Goal: Check status: Check status

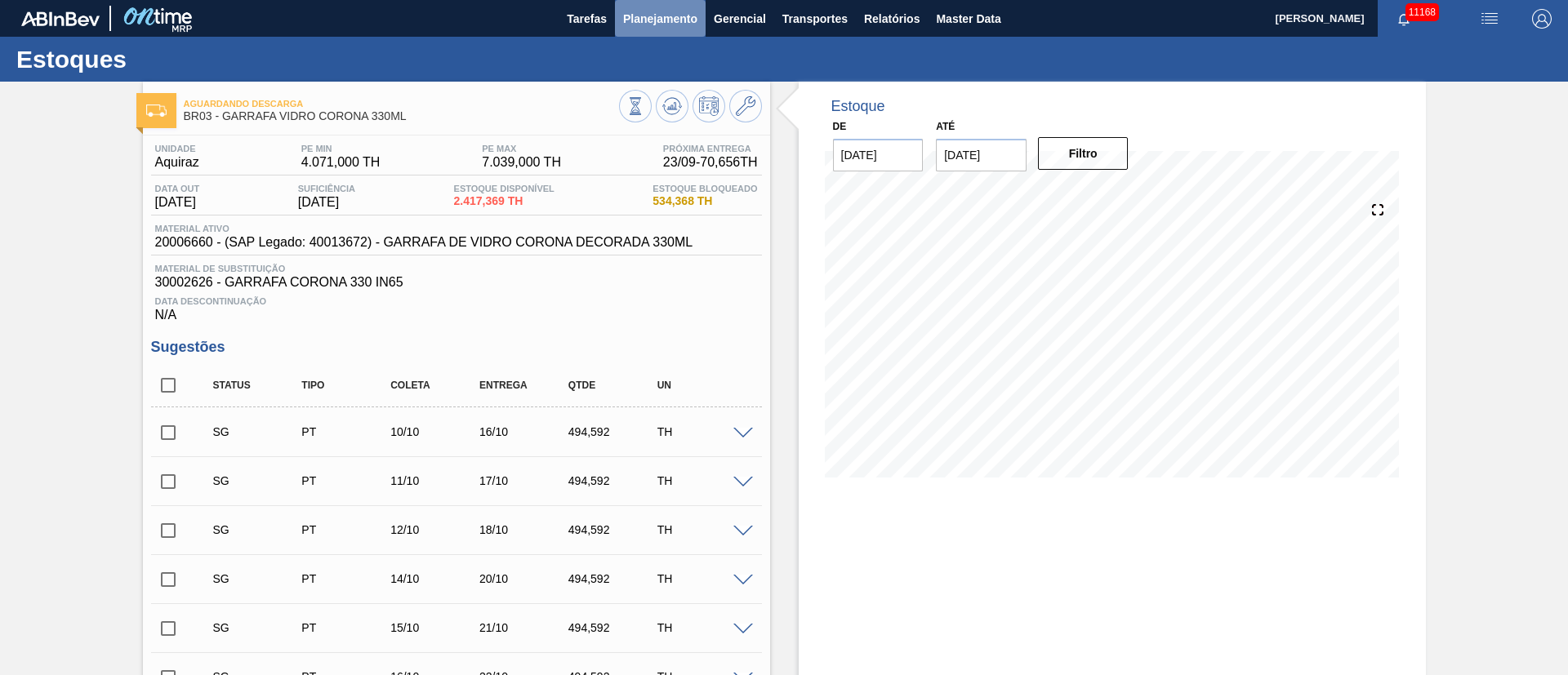
click at [649, 24] on span "Planejamento" at bounding box center [660, 19] width 74 height 20
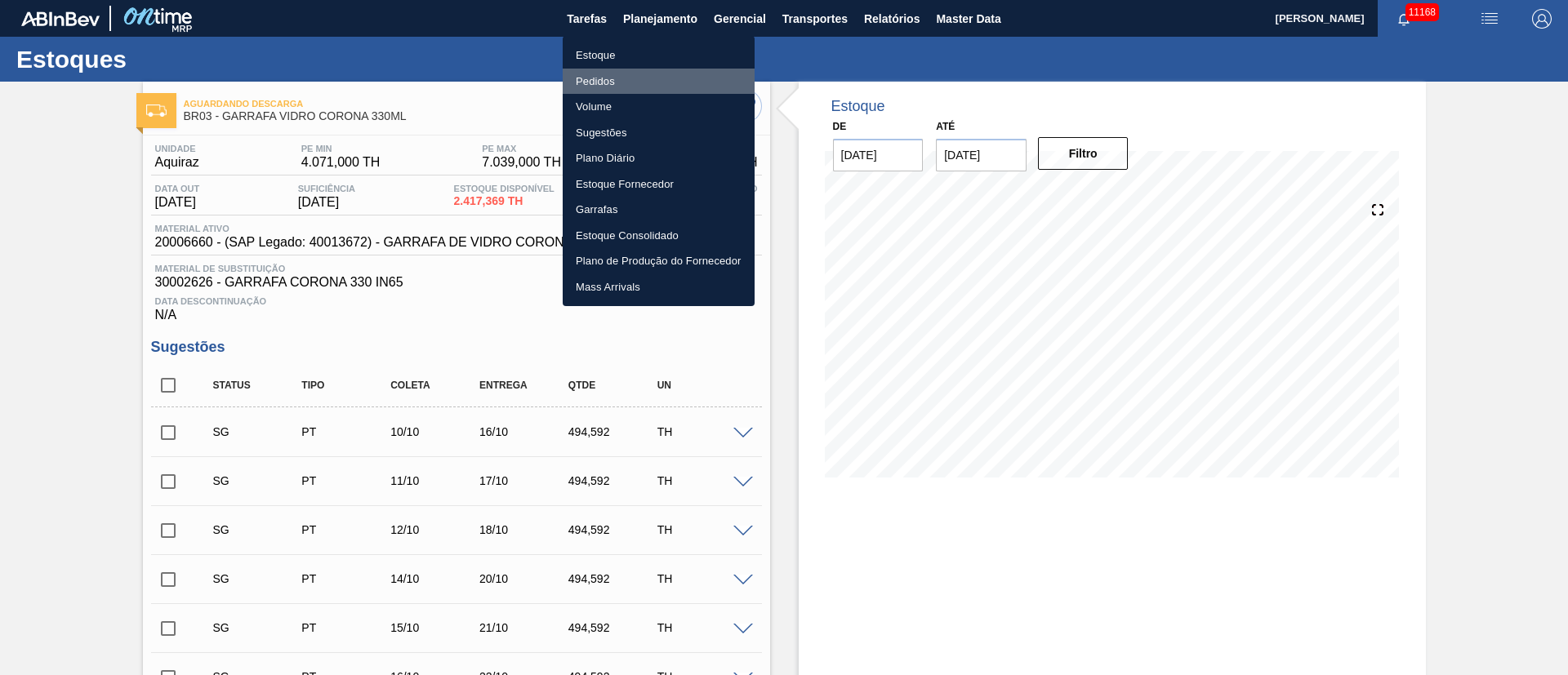
click at [610, 82] on li "Pedidos" at bounding box center [658, 81] width 192 height 26
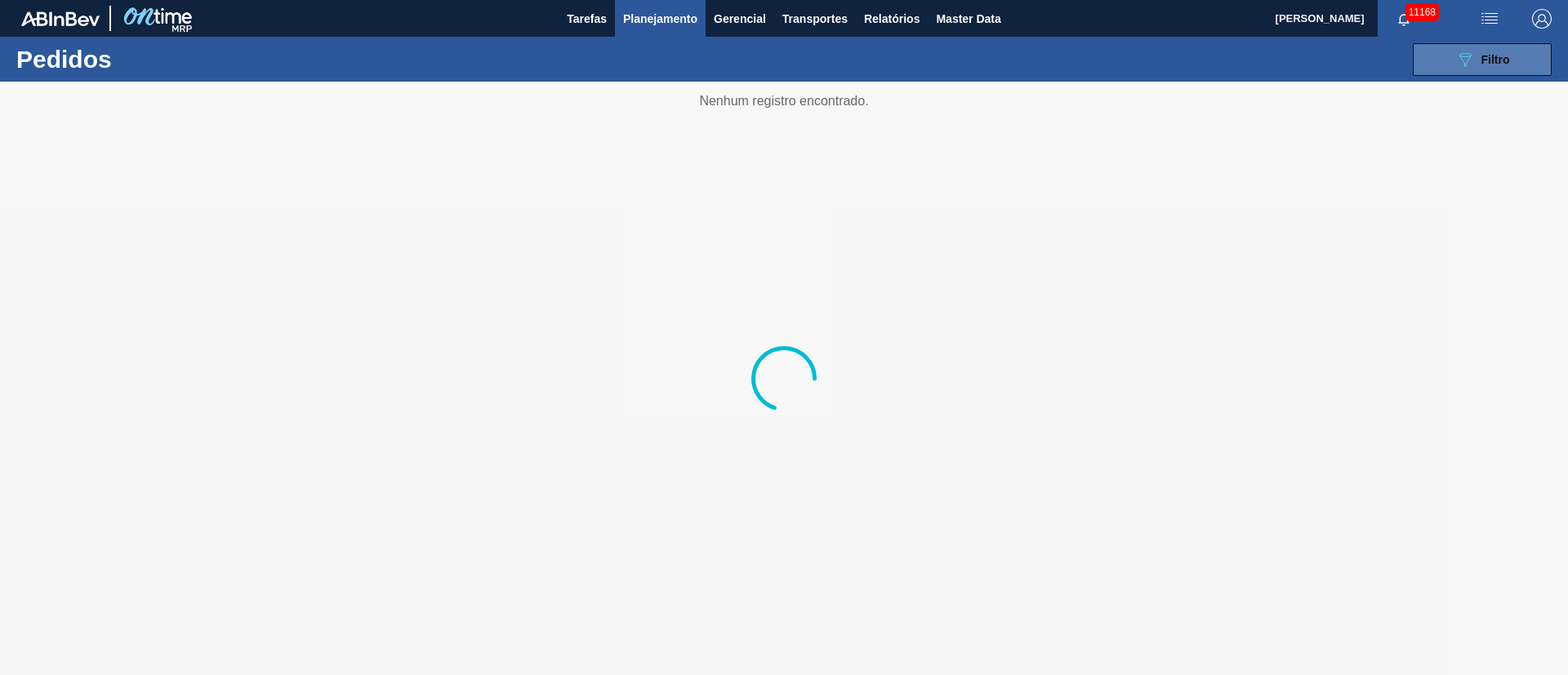
click at [1528, 60] on button "089F7B8B-B2A5-4AFE-B5C0-19BA573D28AC Filtro" at bounding box center [1482, 59] width 139 height 32
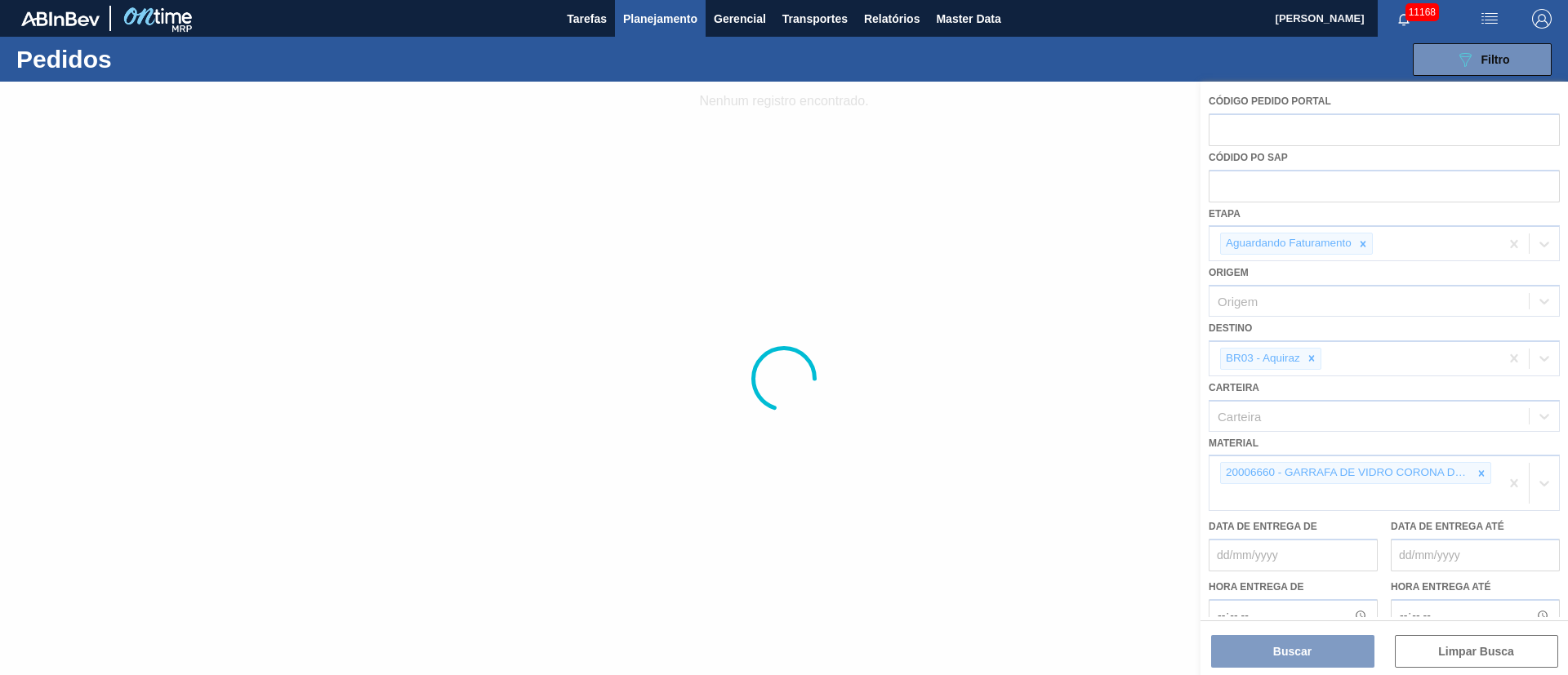
click at [1482, 475] on div at bounding box center [784, 378] width 1568 height 593
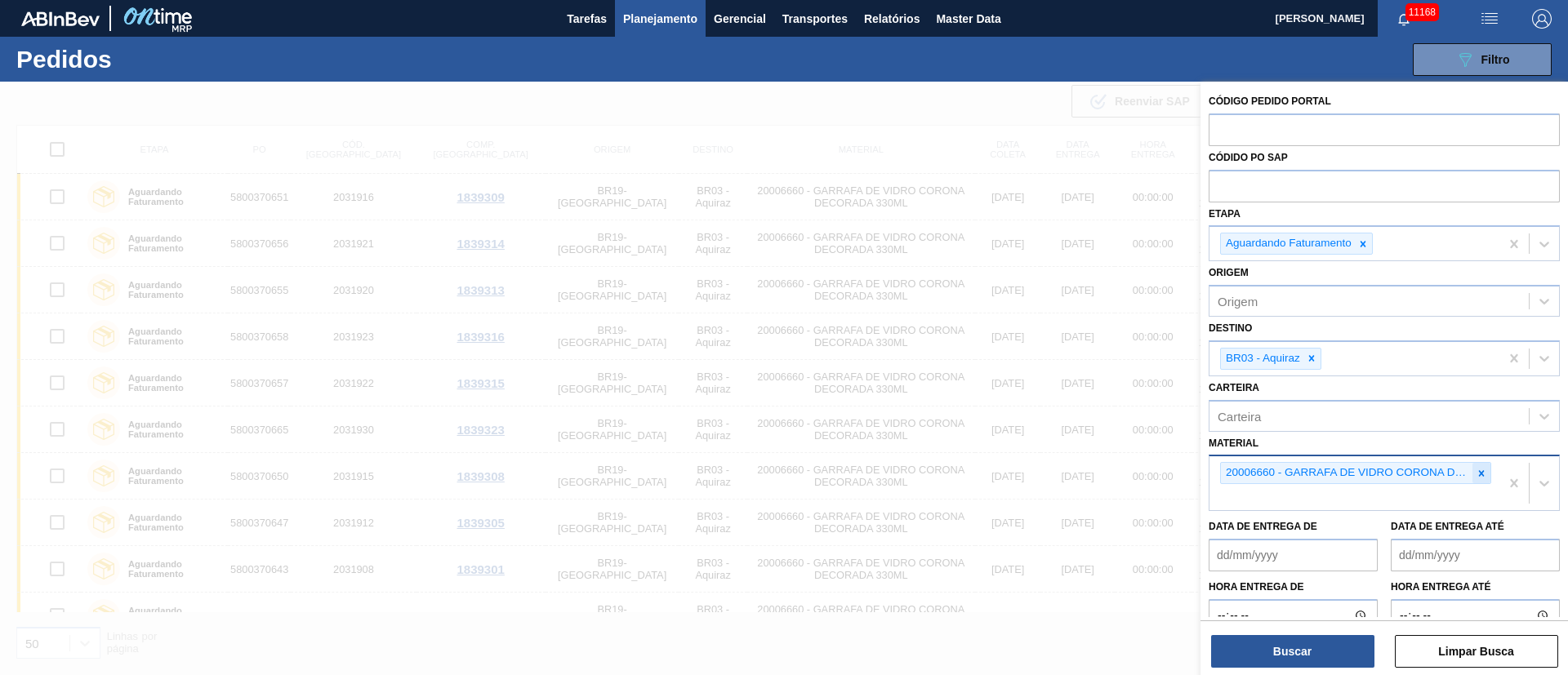
click at [1476, 470] on icon at bounding box center [1481, 473] width 12 height 12
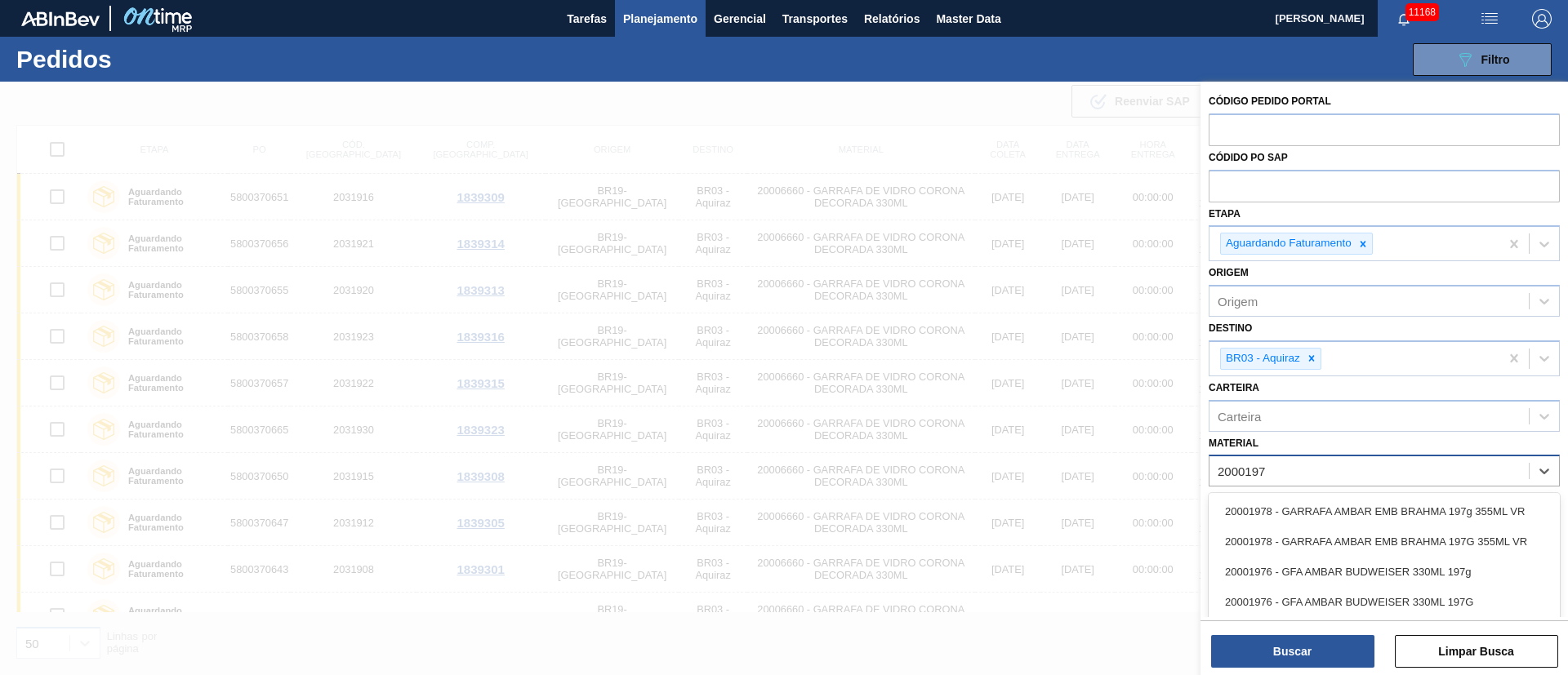
type input "20001976"
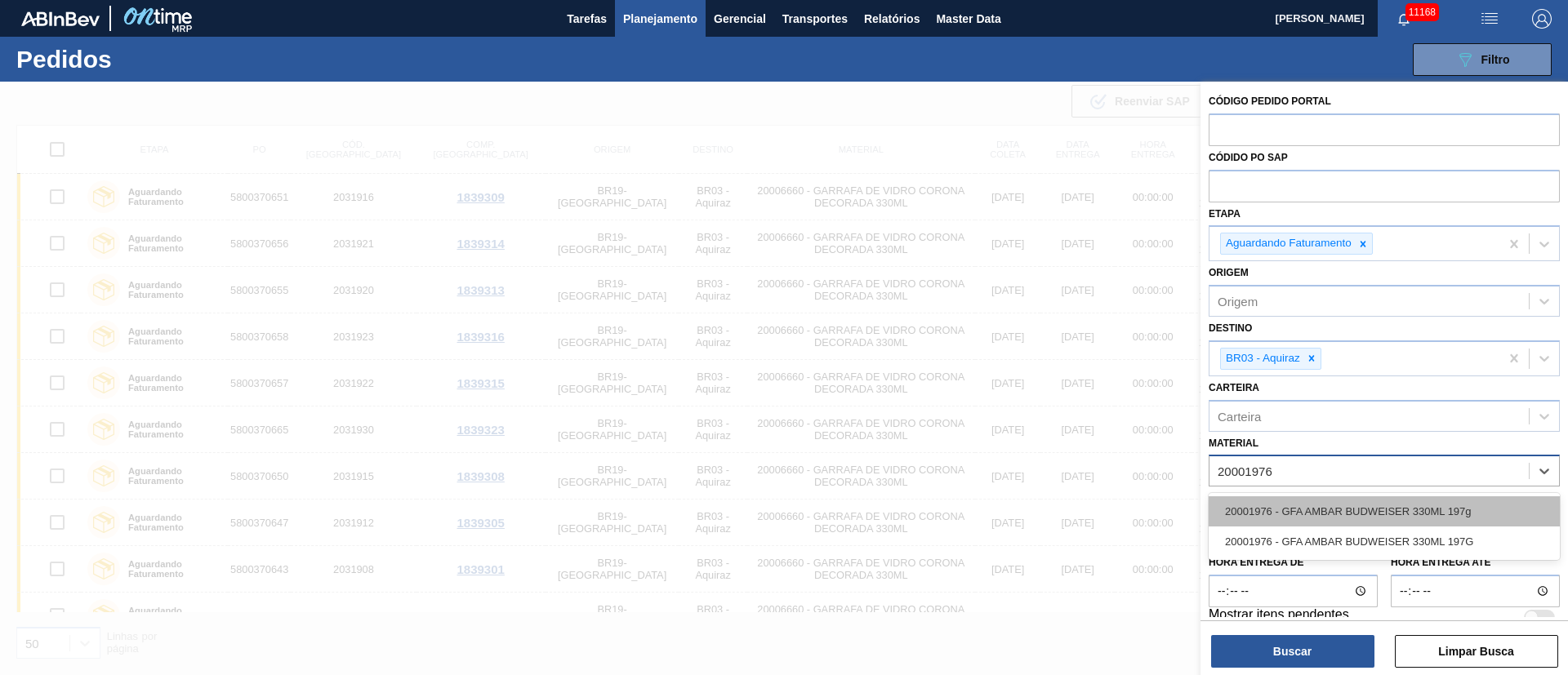
click at [1420, 508] on div "20001976 - GFA AMBAR BUDWEISER 330ML 197g" at bounding box center [1384, 512] width 351 height 30
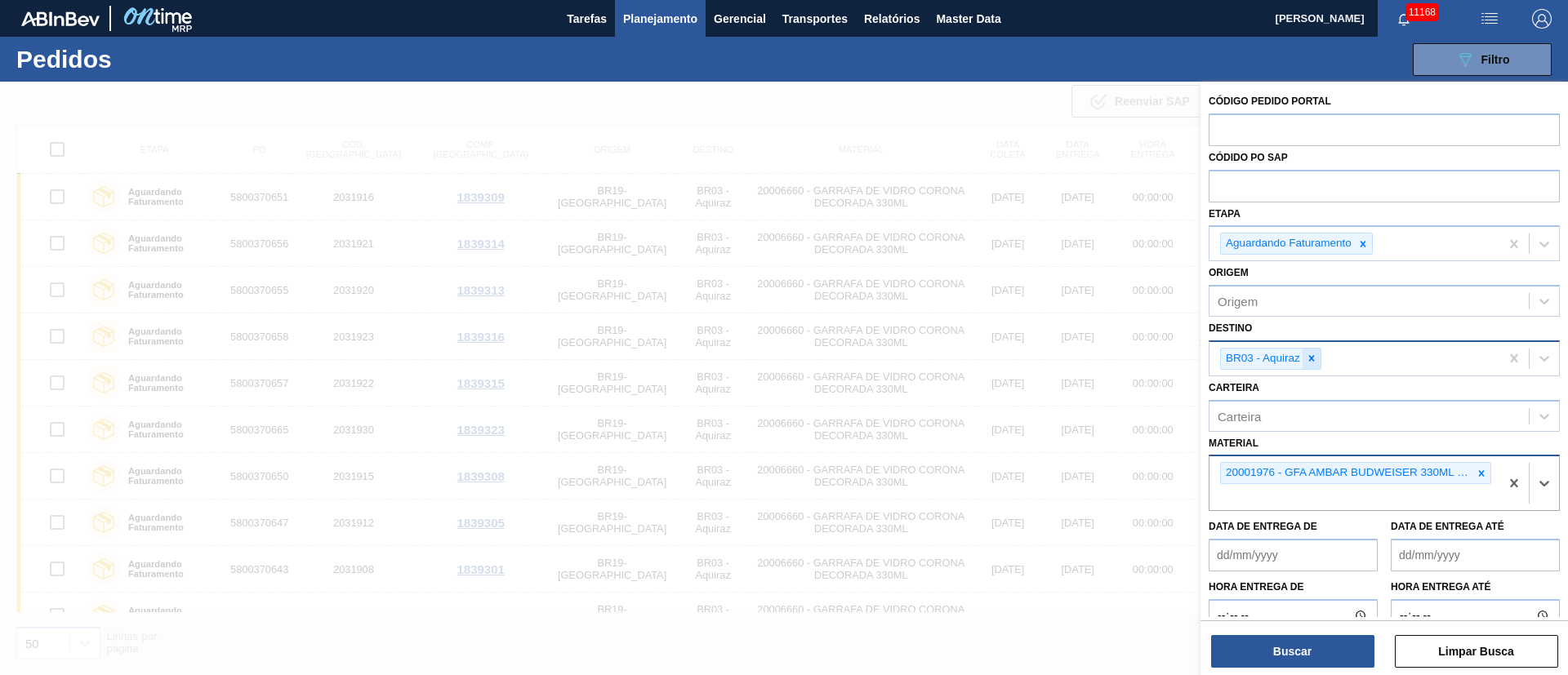
click at [1317, 359] on div at bounding box center [1312, 359] width 18 height 21
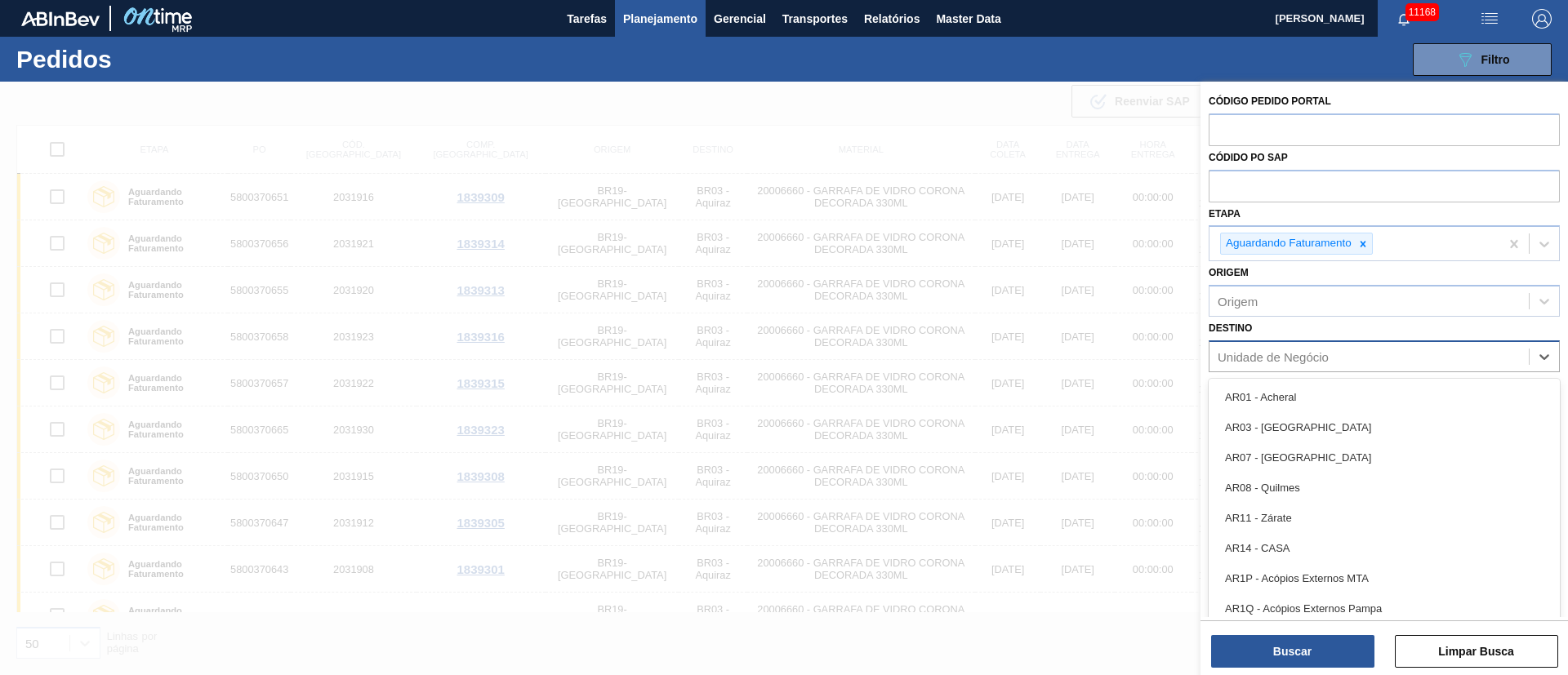
click at [1254, 350] on div "Unidade de Negócio" at bounding box center [1273, 356] width 111 height 13
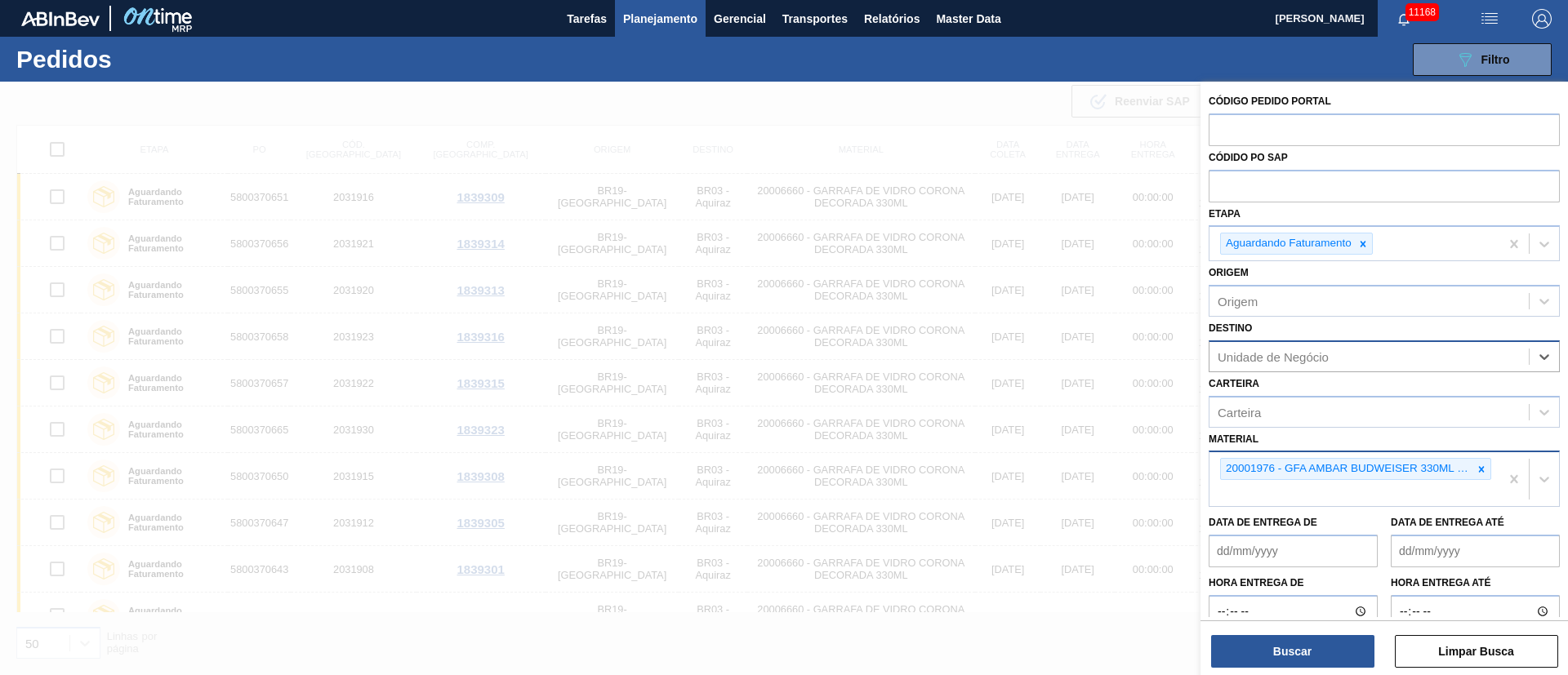
click at [1260, 354] on div "Unidade de Negócio" at bounding box center [1273, 356] width 111 height 13
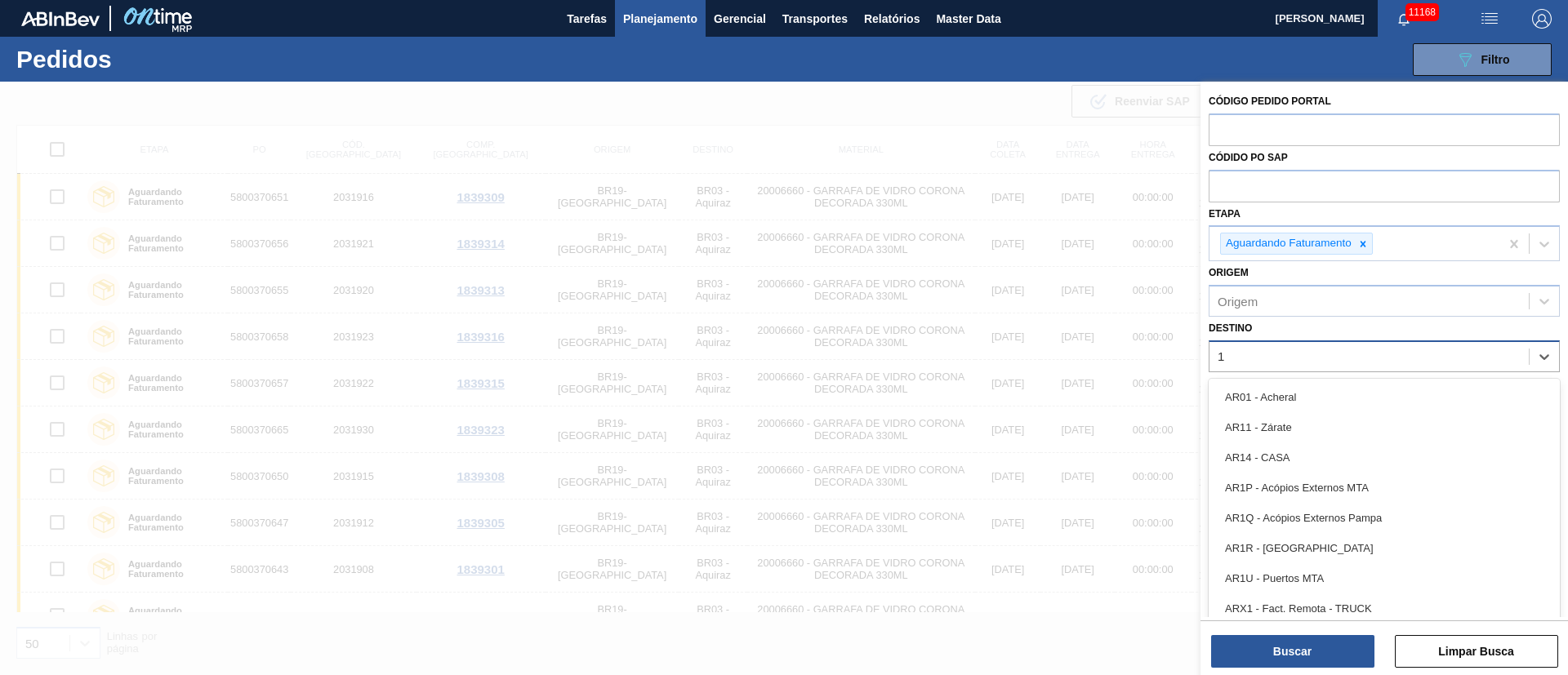
type input "16"
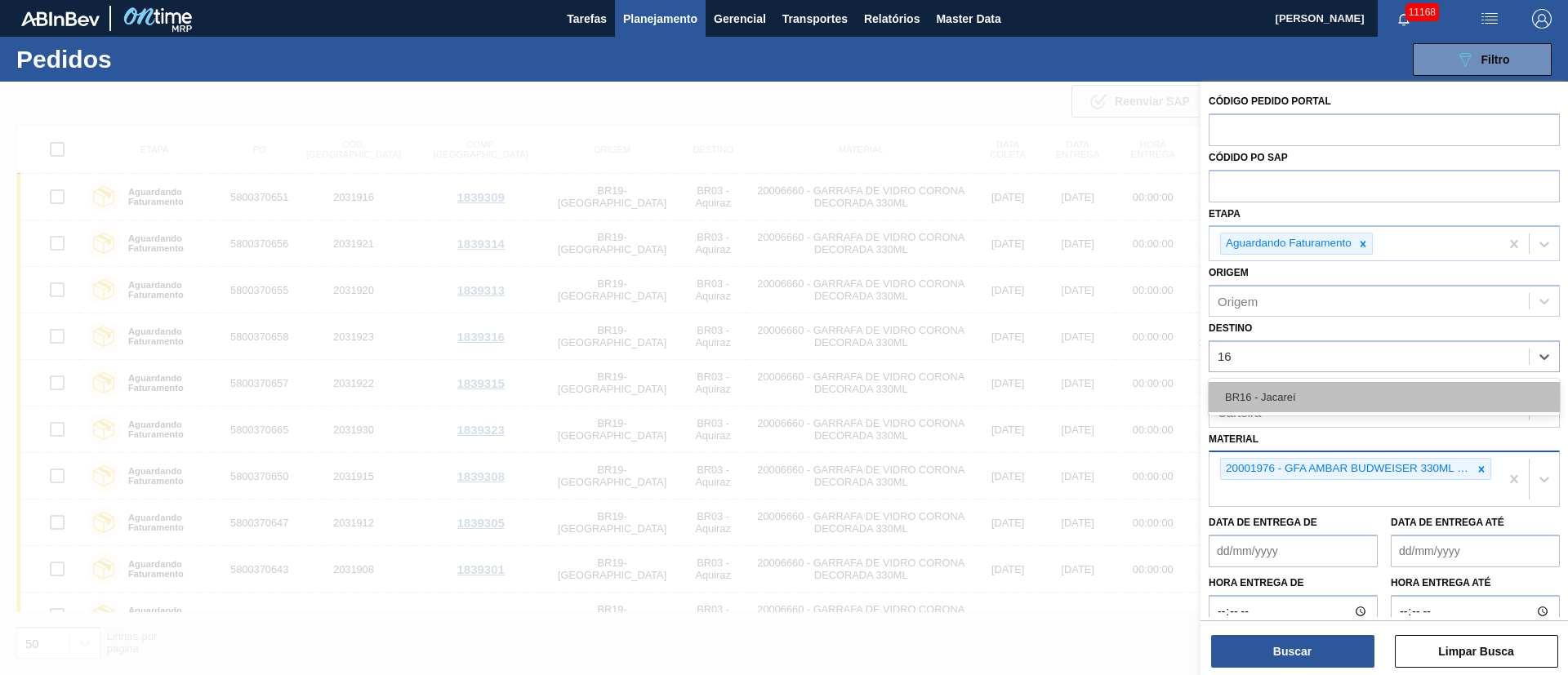
click at [1254, 393] on div "BR16 - Jacareí" at bounding box center [1384, 397] width 351 height 30
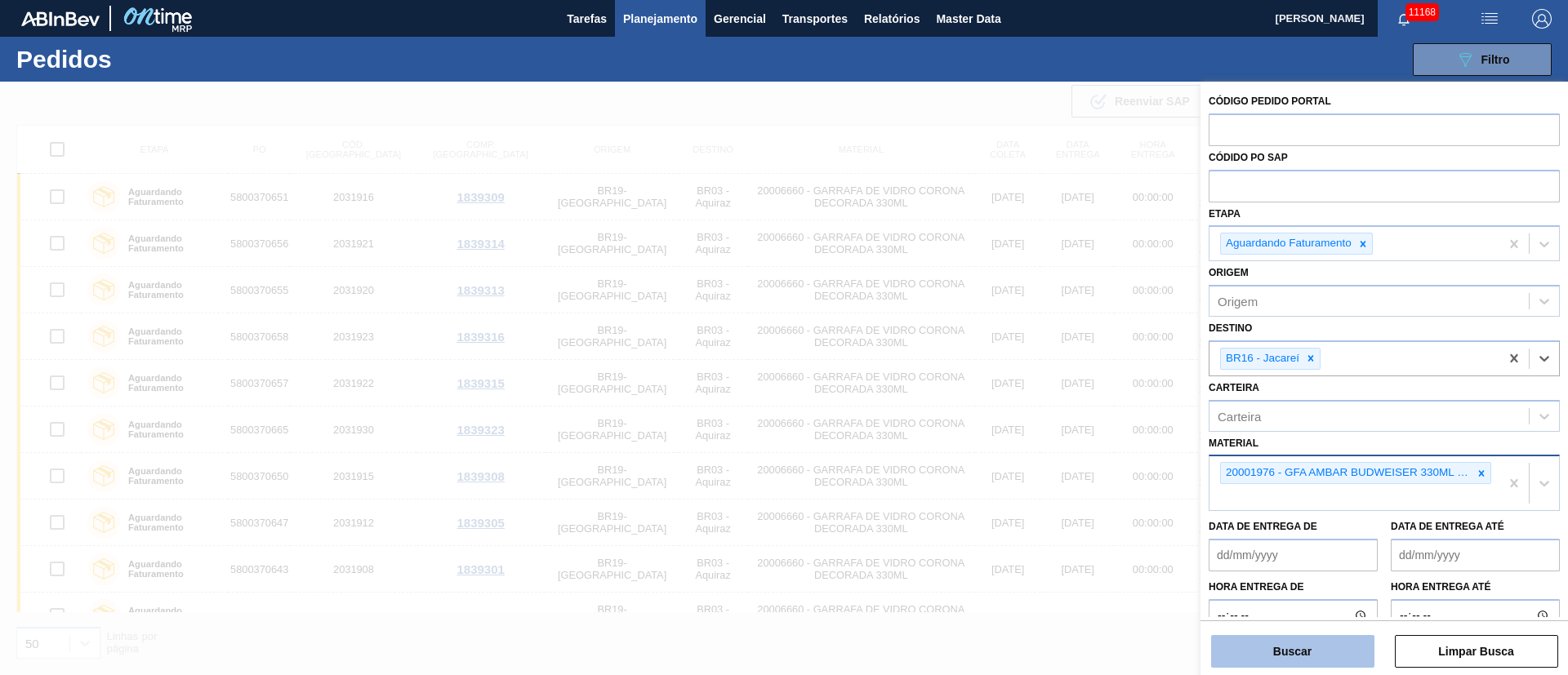
click at [1299, 658] on button "Buscar" at bounding box center [1293, 652] width 163 height 32
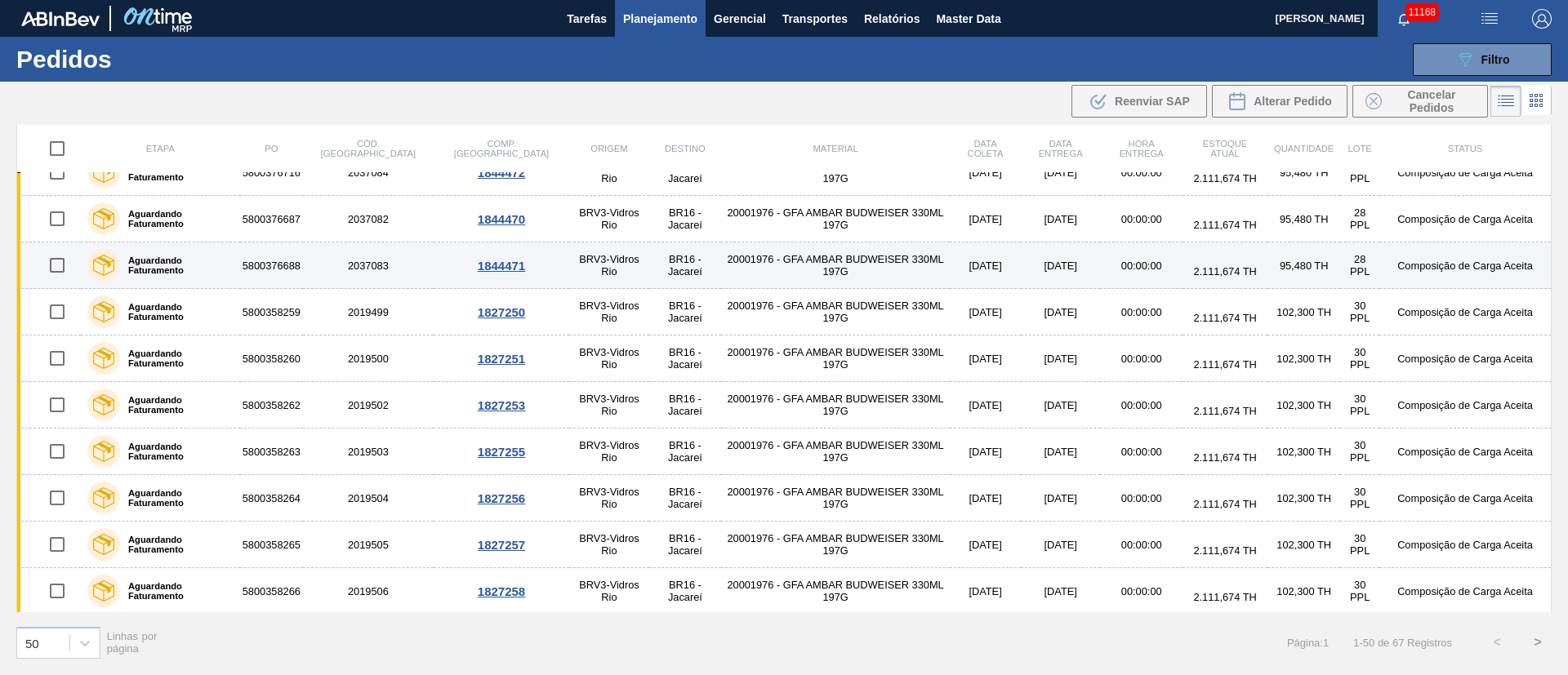
scroll to position [1347, 0]
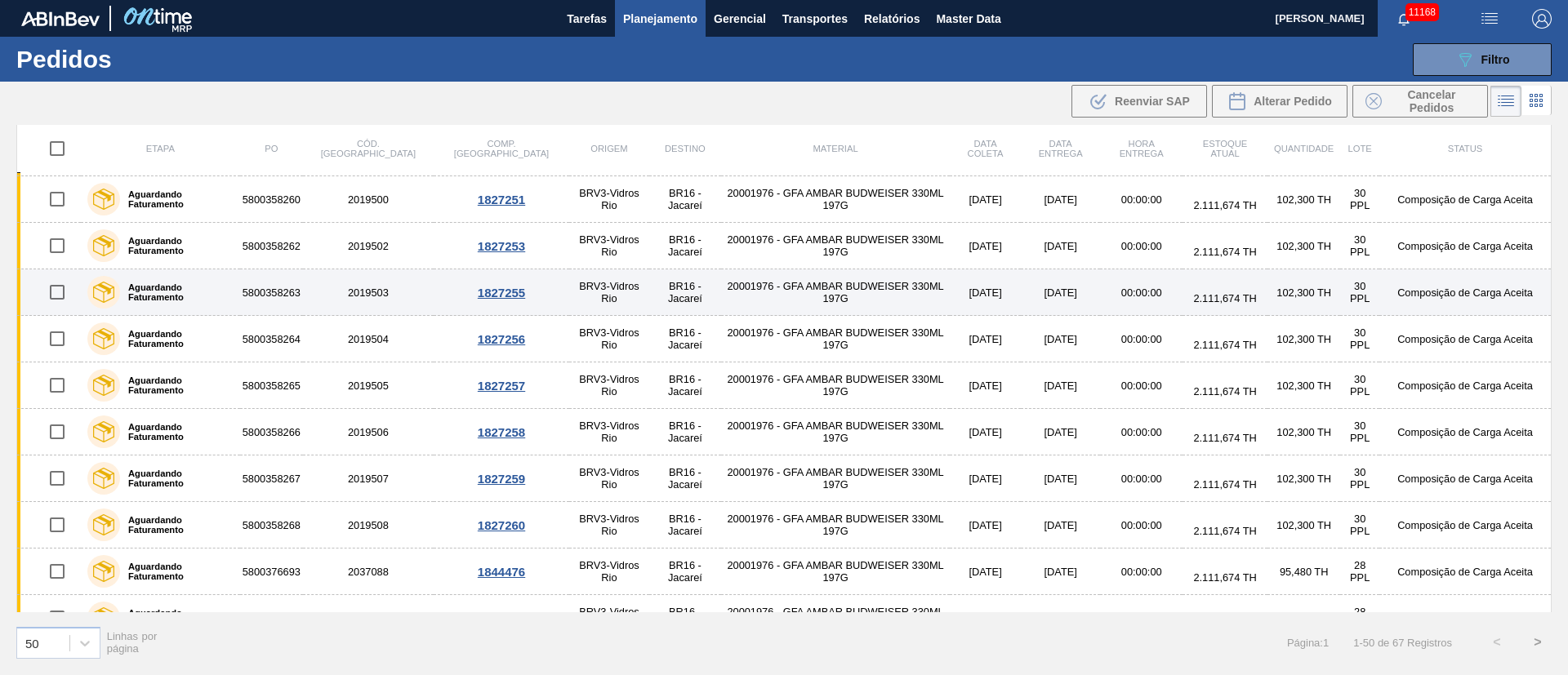
click at [53, 290] on input "checkbox" at bounding box center [57, 292] width 34 height 34
checkbox input "true"
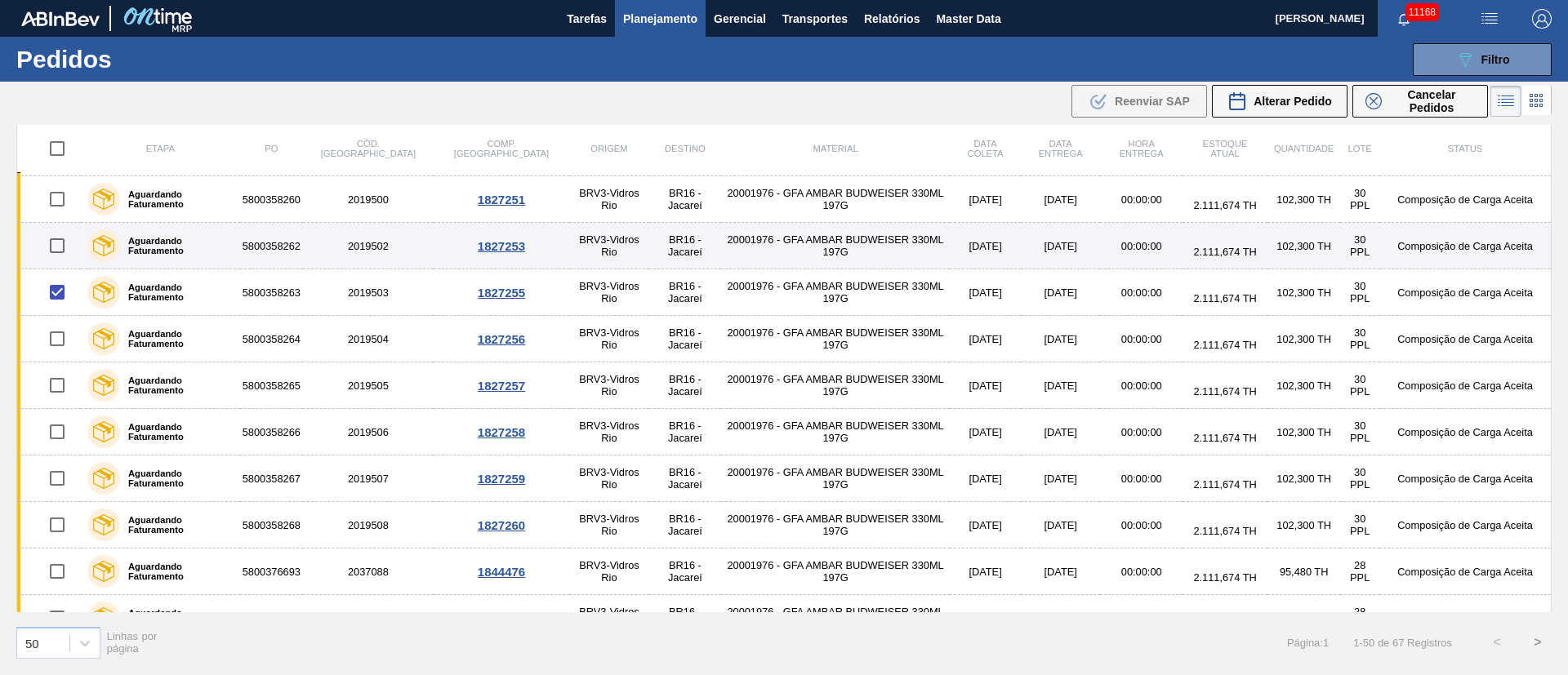
click at [53, 242] on input "checkbox" at bounding box center [57, 246] width 34 height 34
checkbox input "true"
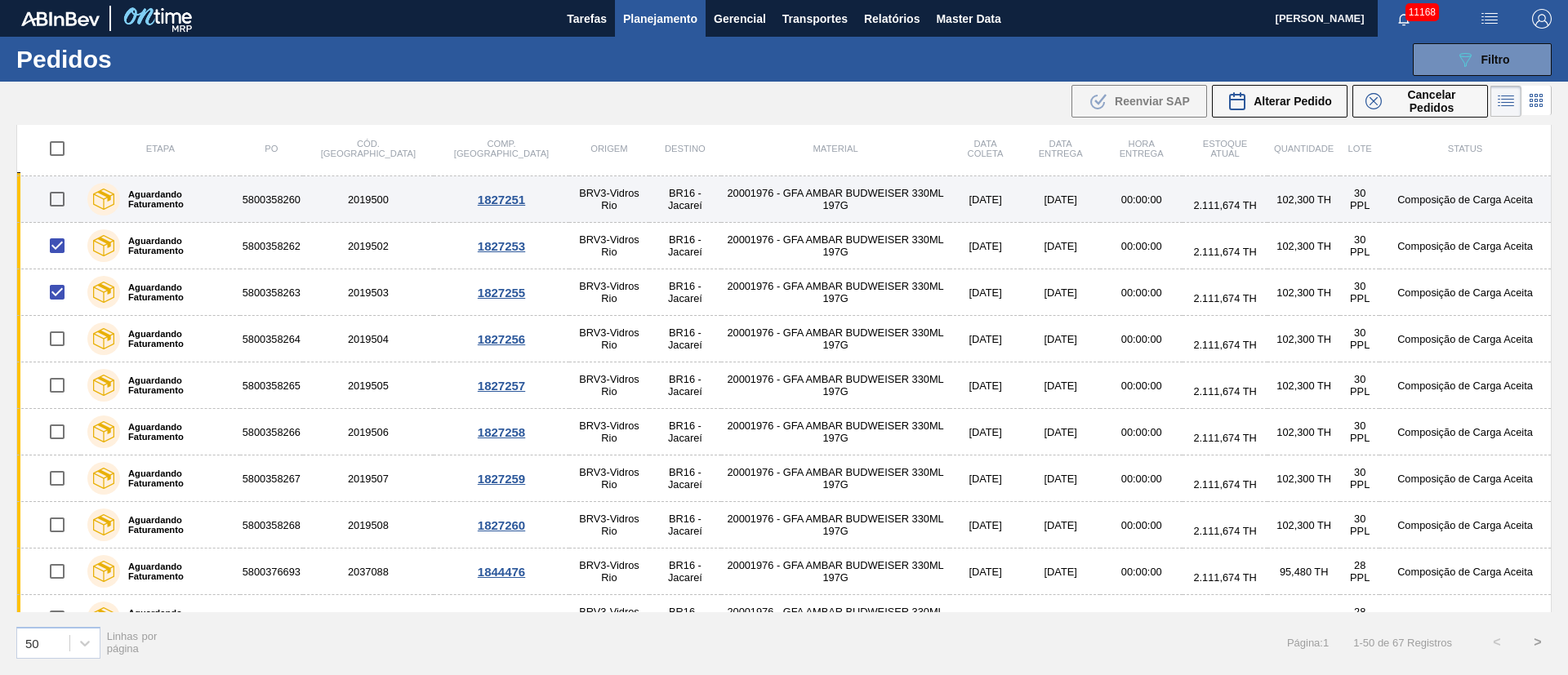
click at [56, 199] on input "checkbox" at bounding box center [57, 199] width 34 height 34
checkbox input "true"
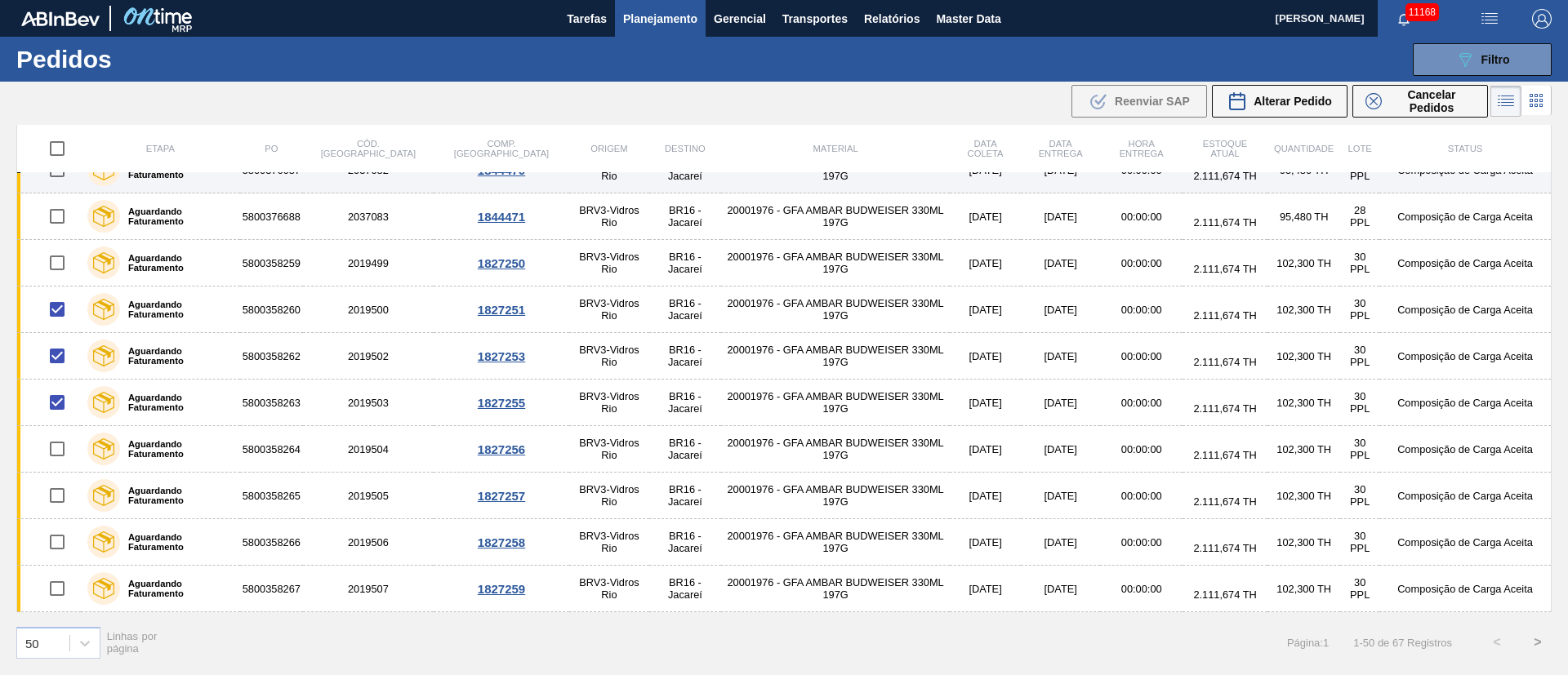
scroll to position [1102, 0]
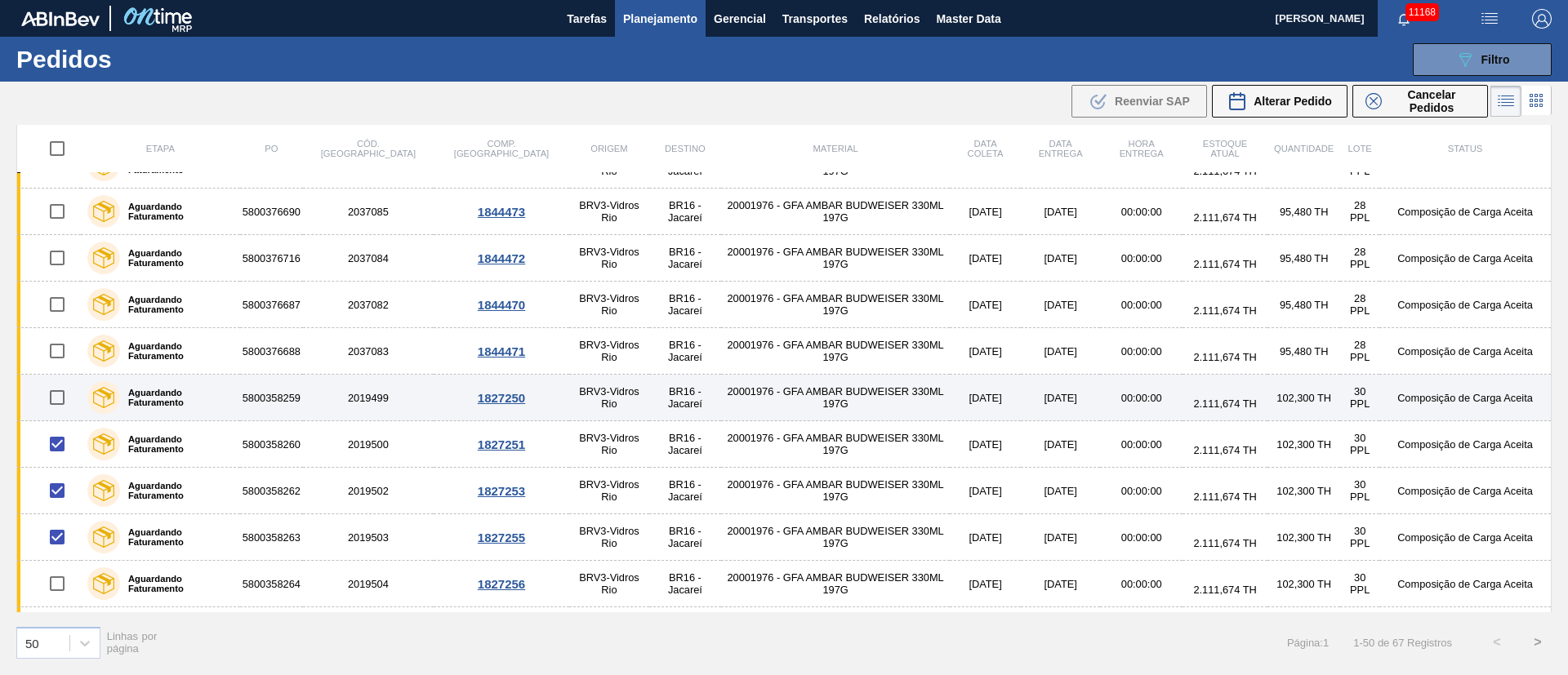
click at [56, 392] on input "checkbox" at bounding box center [57, 397] width 34 height 34
checkbox input "true"
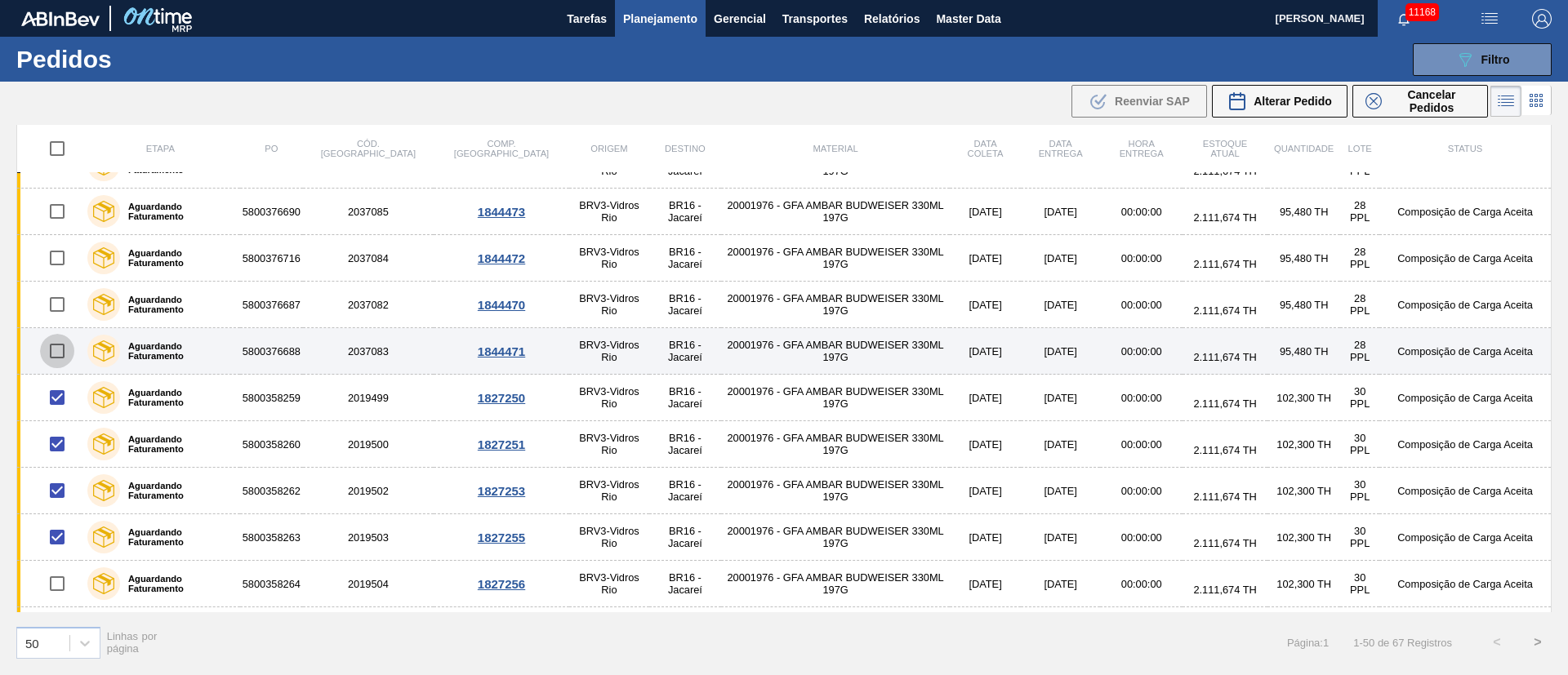
click at [65, 342] on input "checkbox" at bounding box center [57, 350] width 34 height 34
checkbox input "true"
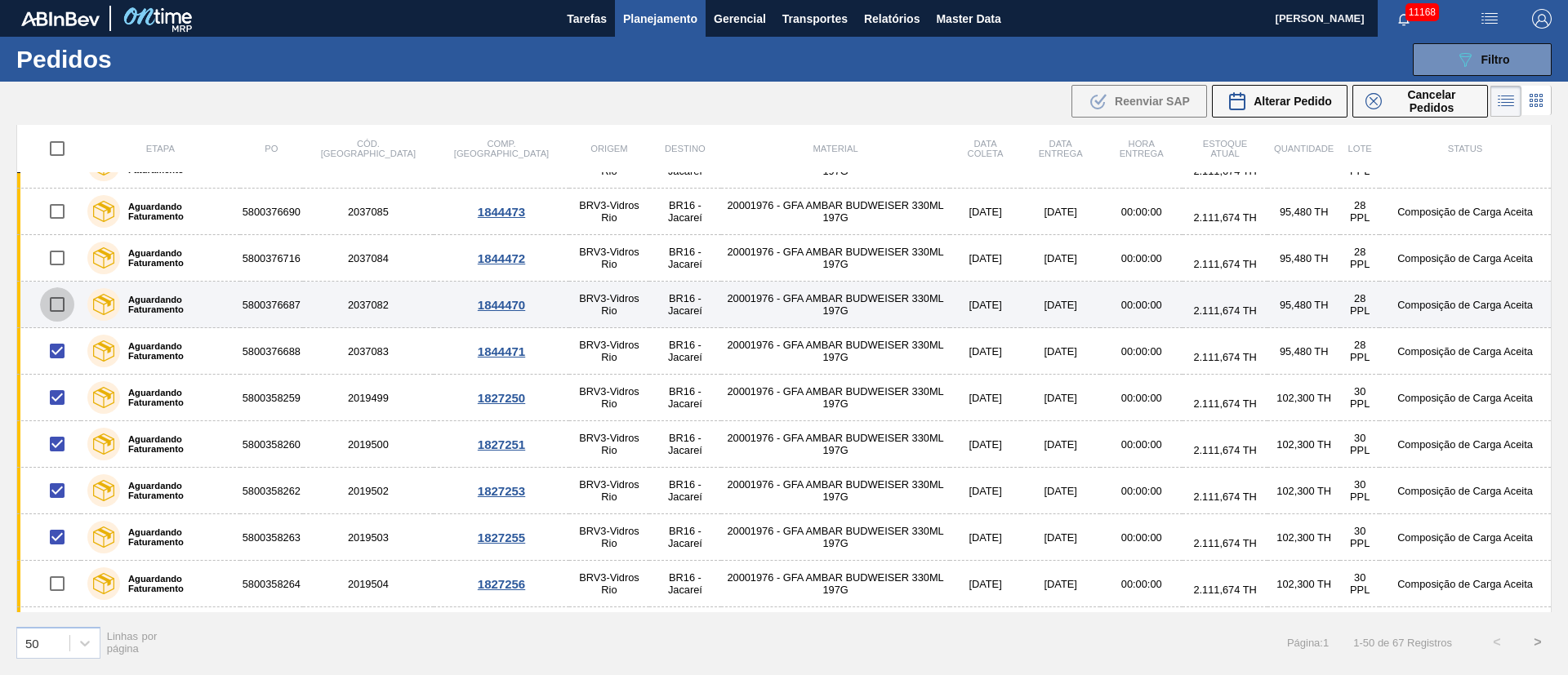
click at [53, 300] on input "checkbox" at bounding box center [57, 305] width 34 height 34
checkbox input "true"
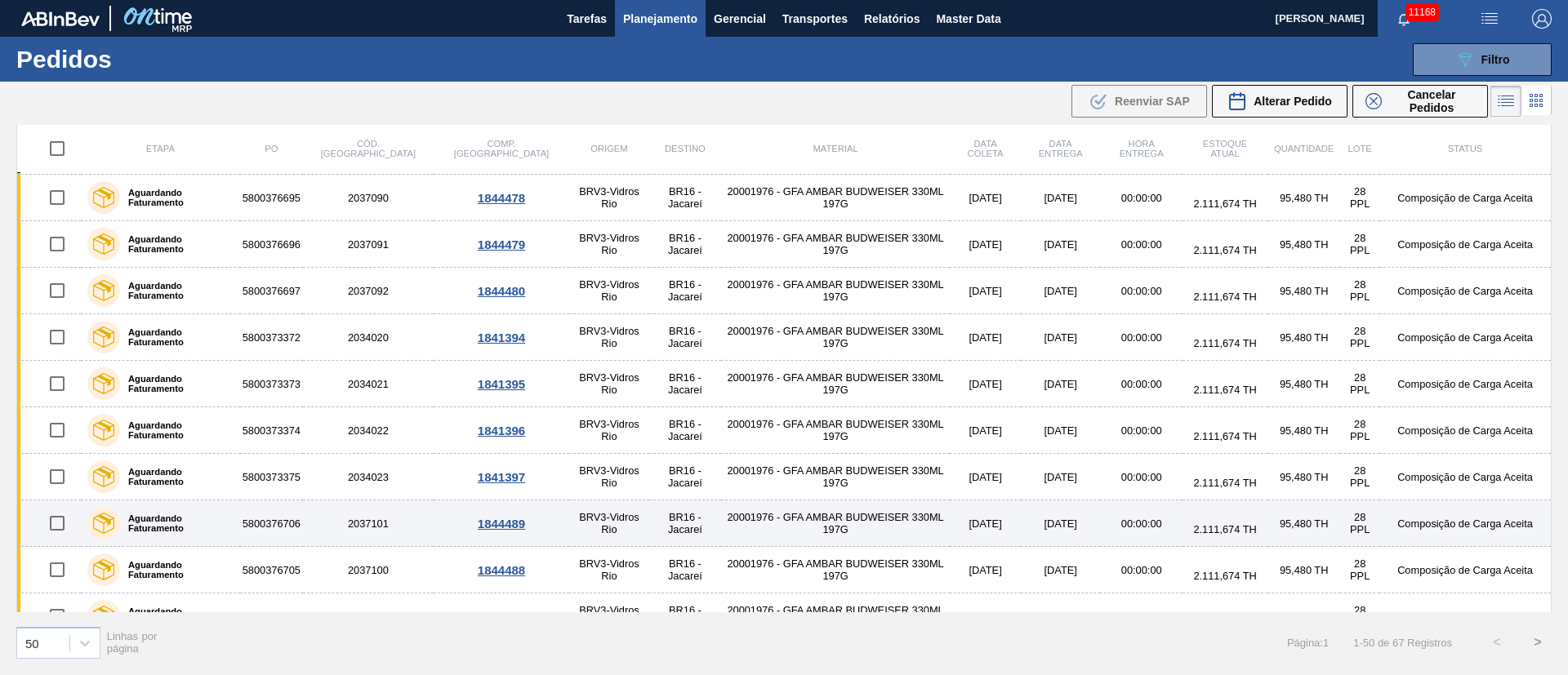
scroll to position [1888, 0]
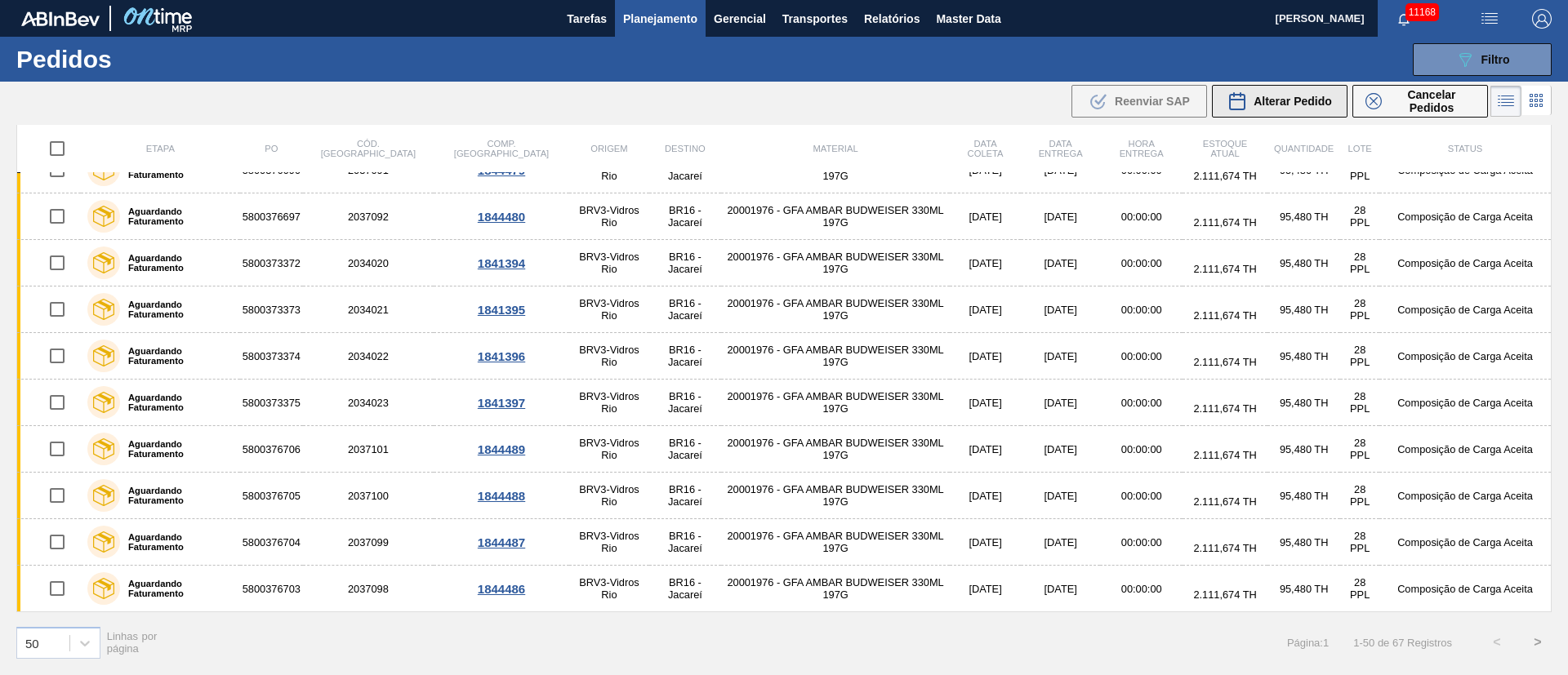
click at [1278, 100] on span "Alterar Pedido" at bounding box center [1292, 101] width 78 height 13
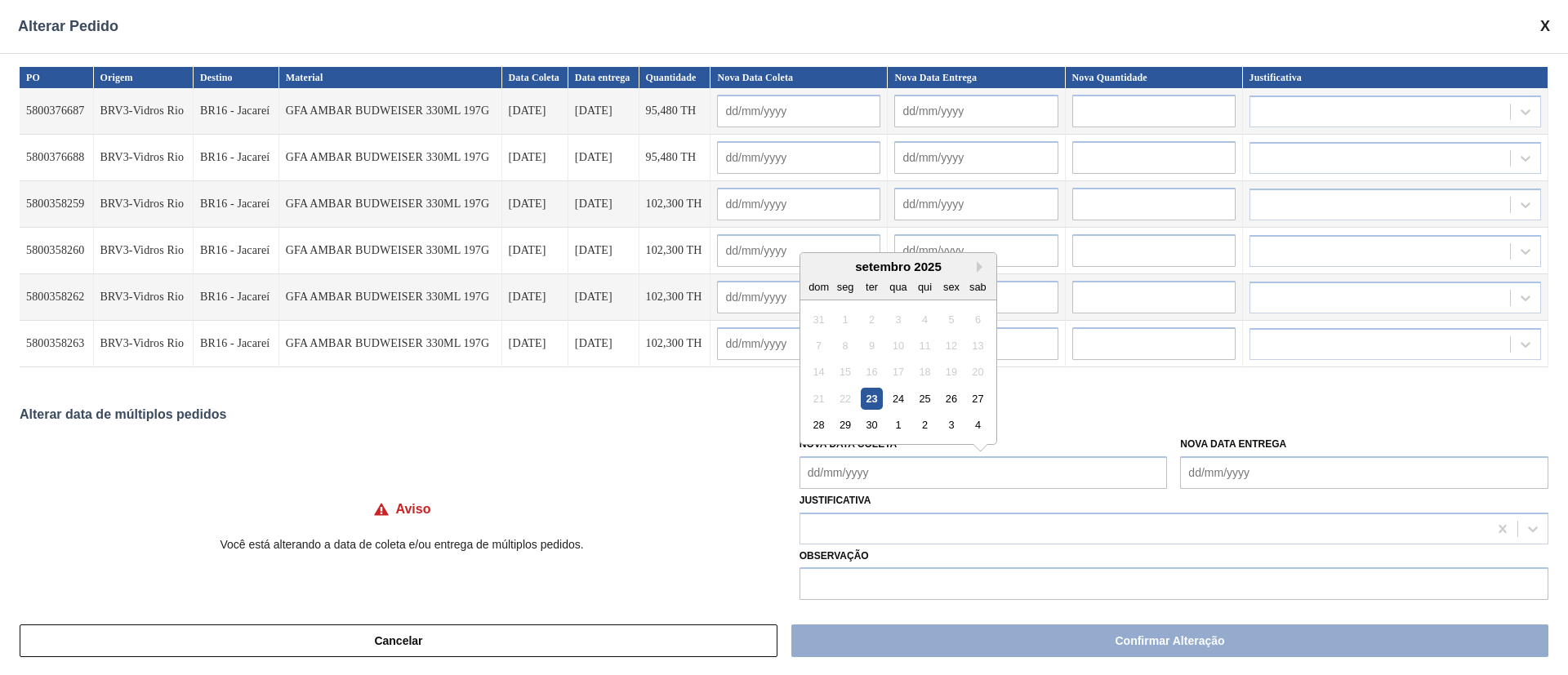
click at [852, 472] on Coleta "Nova Data Coleta" at bounding box center [983, 472] width 368 height 32
drag, startPoint x: 899, startPoint y: 400, endPoint x: 896, endPoint y: 416, distance: 16.3
click at [899, 400] on div "24" at bounding box center [897, 399] width 22 height 22
type Coleta "[DATE]"
type input "[DATE]"
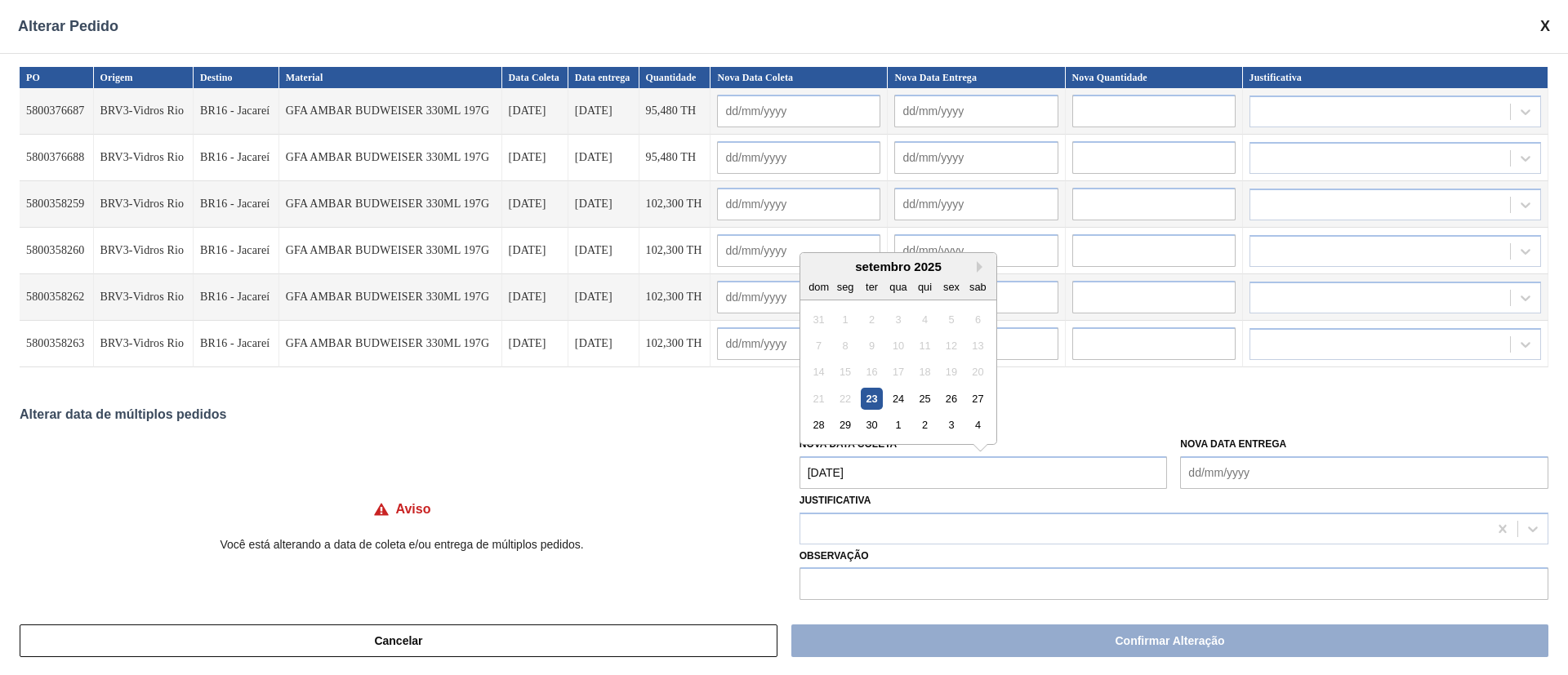
type input "[DATE]"
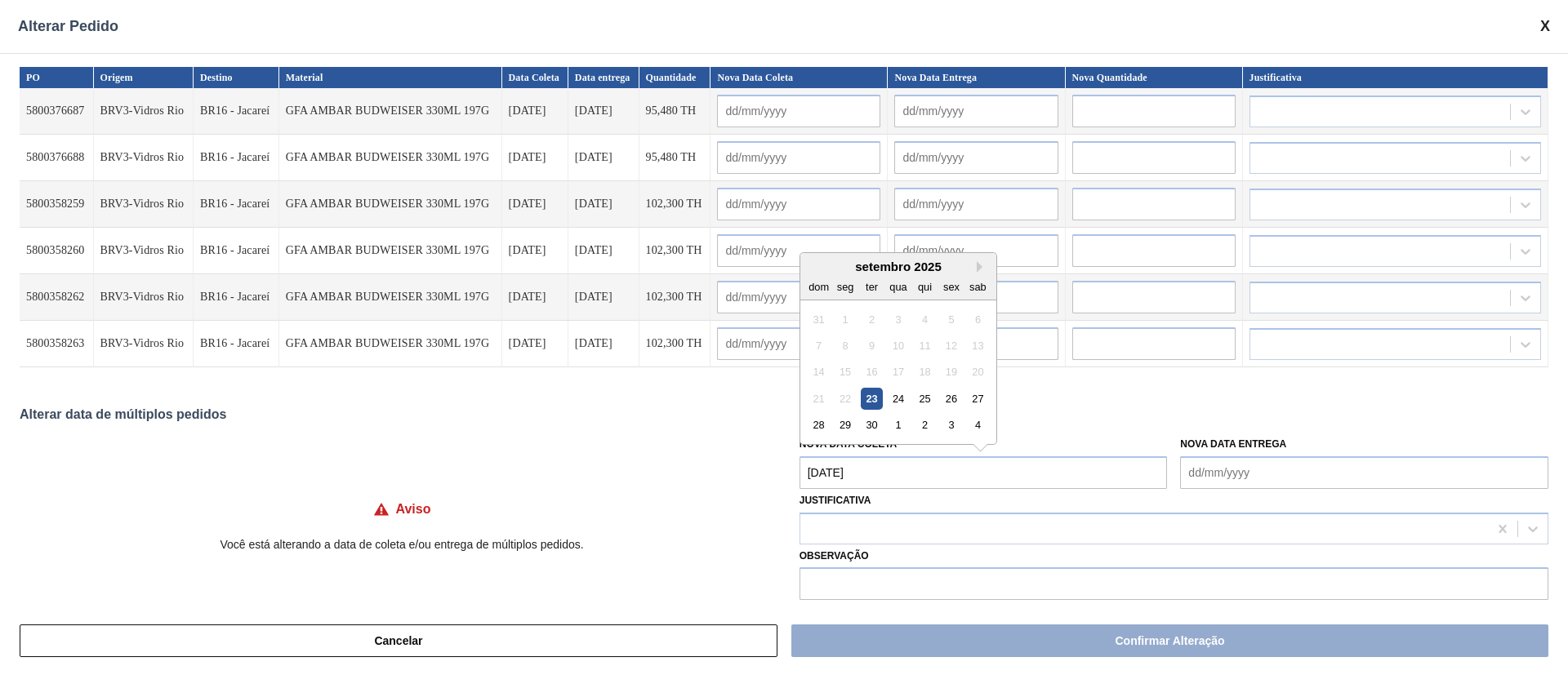
type input "[DATE]"
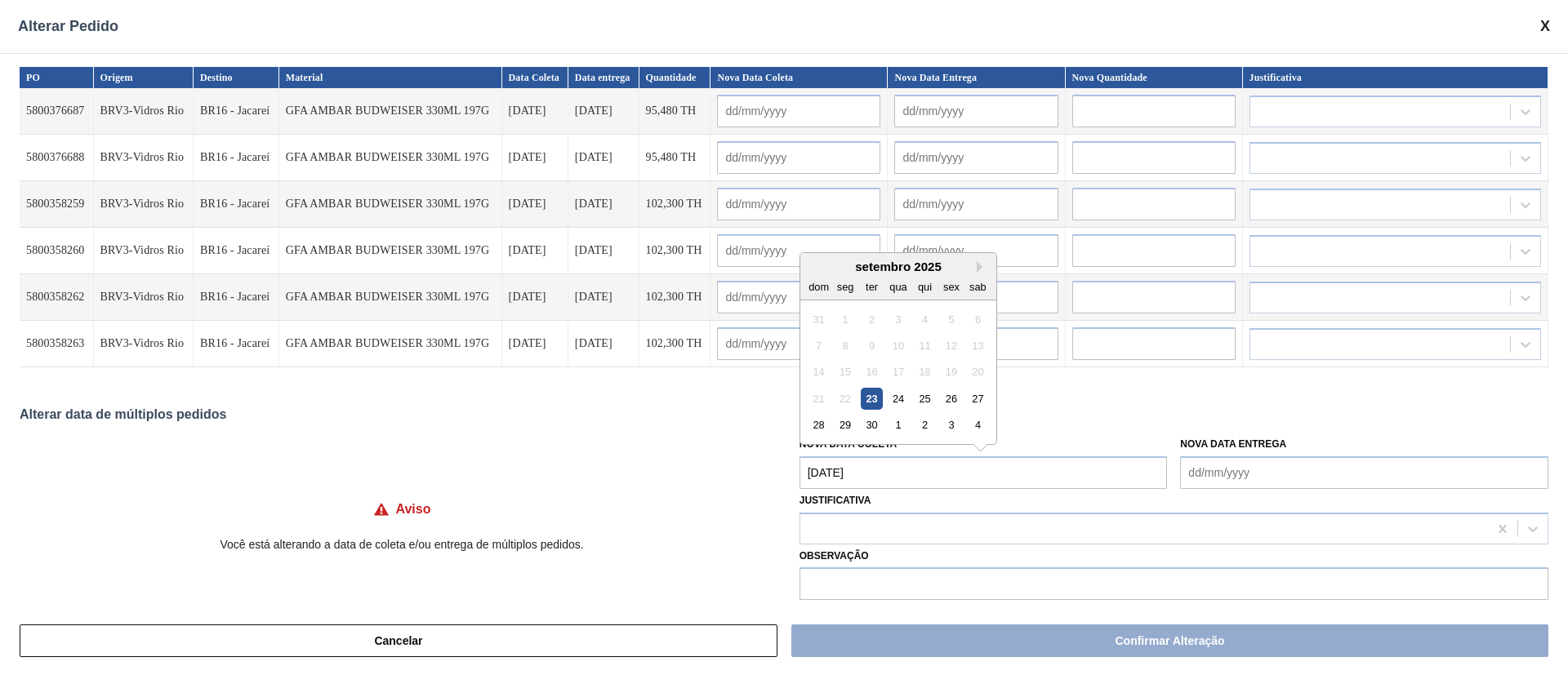
type input "[DATE]"
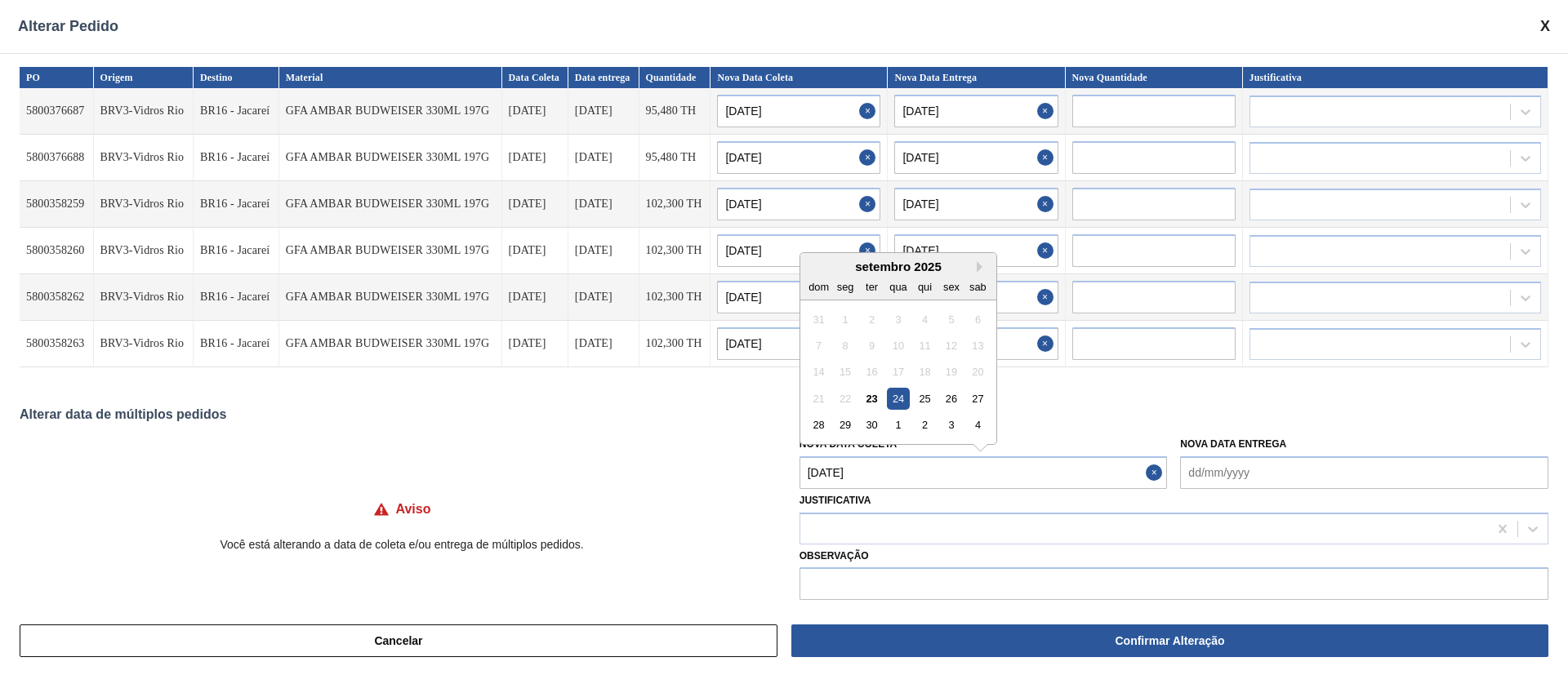
click at [884, 473] on Coleta "[DATE]" at bounding box center [983, 472] width 368 height 32
click at [874, 421] on div "30" at bounding box center [871, 425] width 22 height 22
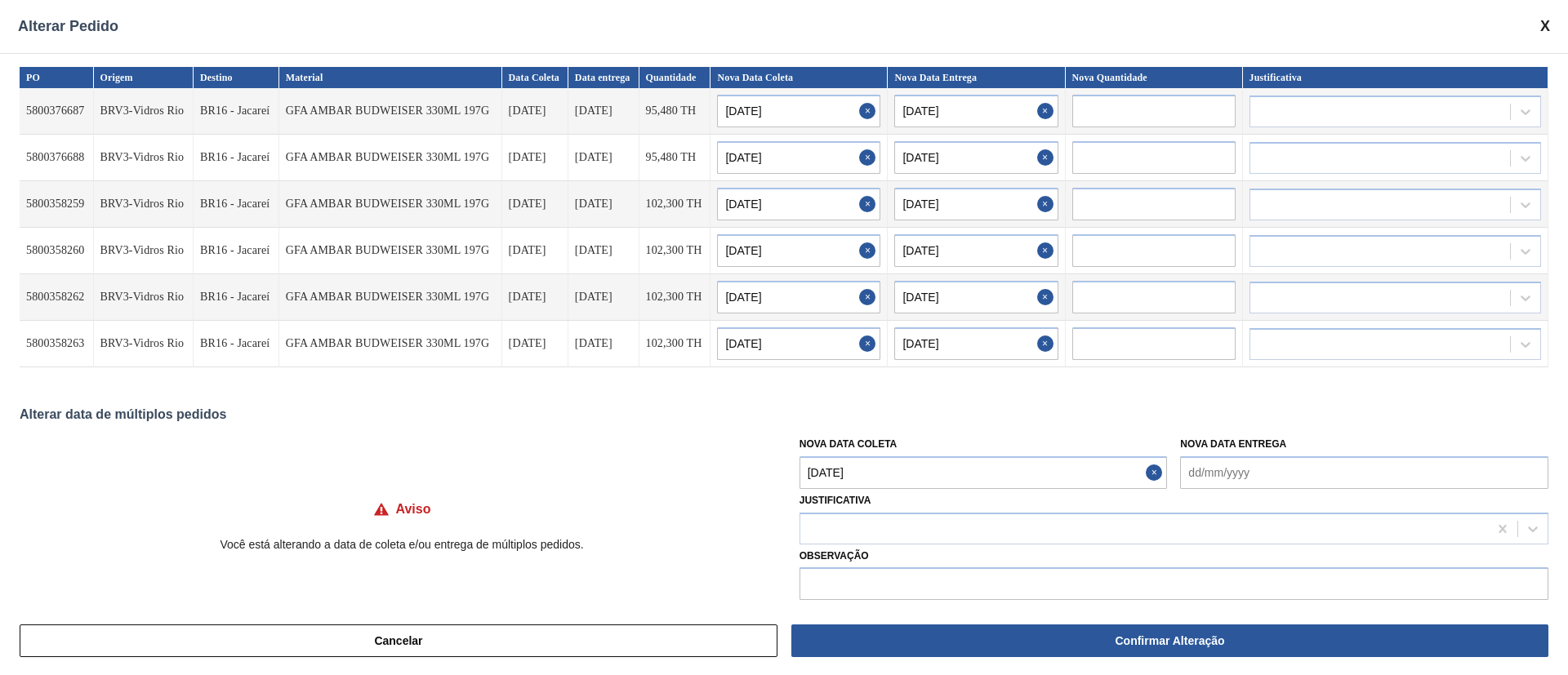
type Coleta "[DATE]"
type input "[DATE]"
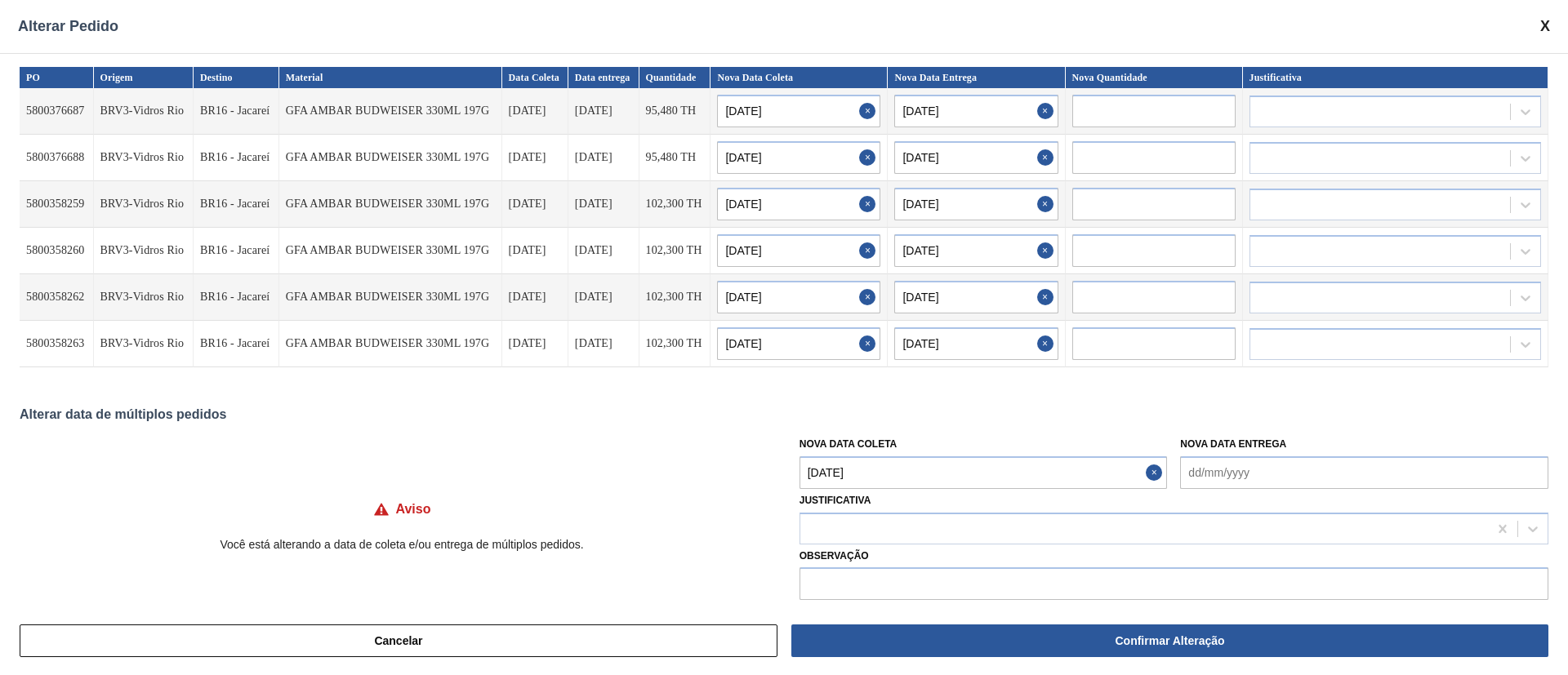
type input "[DATE]"
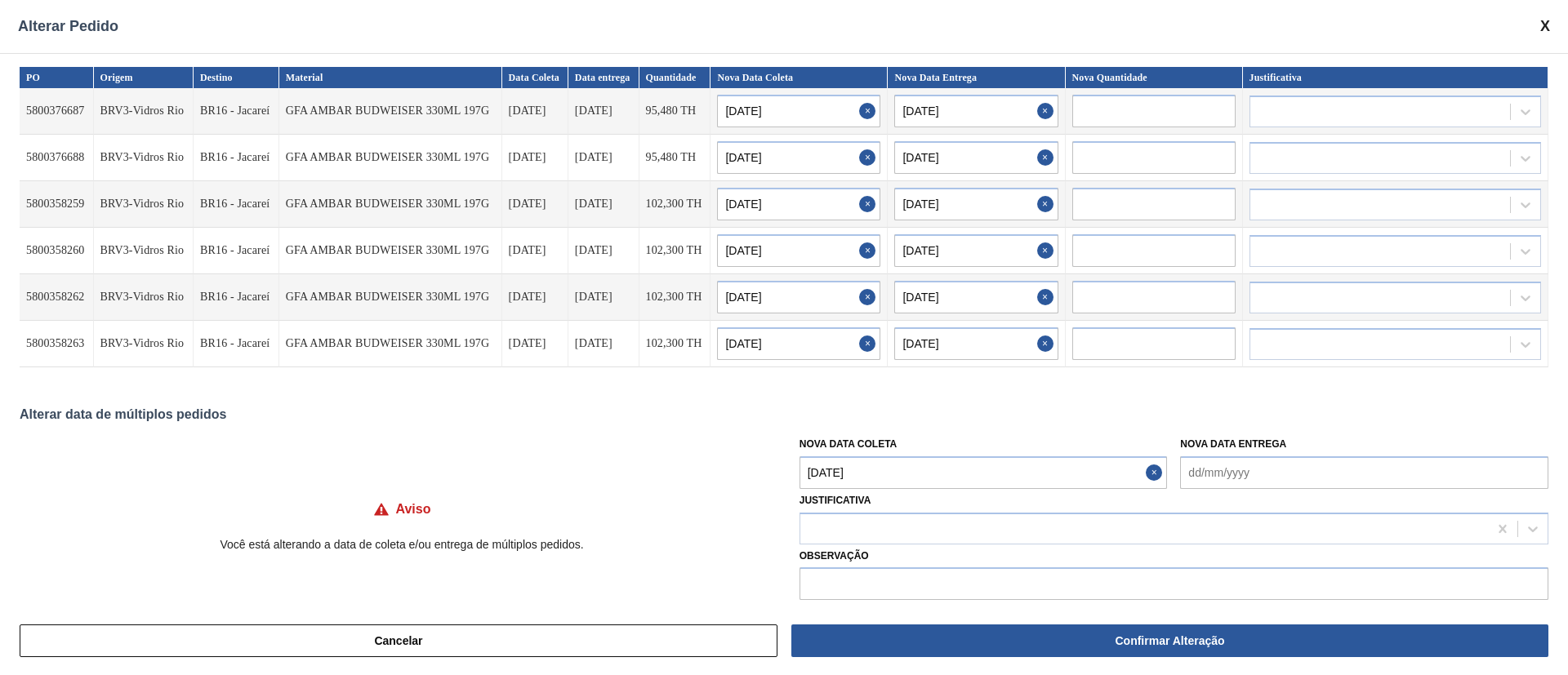
type input "[DATE]"
click at [876, 539] on div at bounding box center [1143, 528] width 688 height 23
type input "ou"
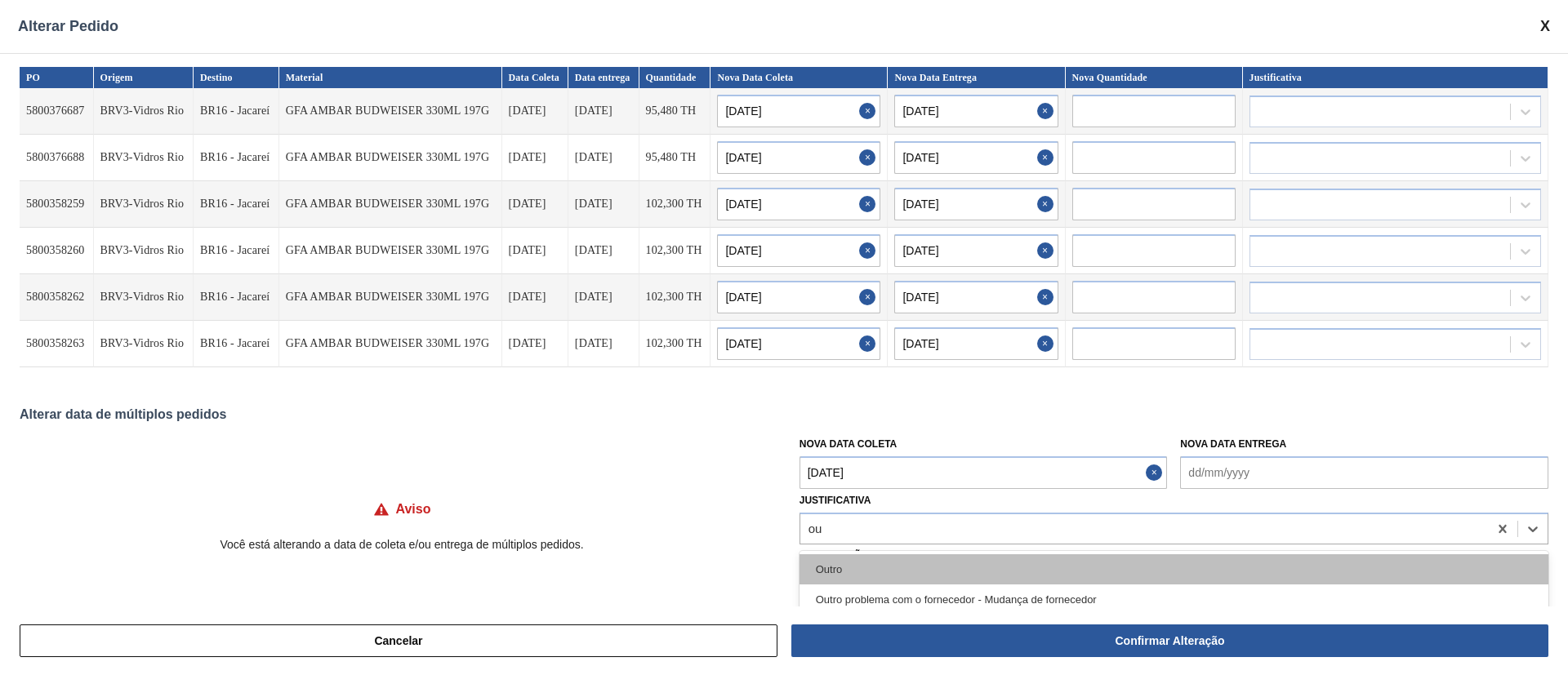
click at [892, 563] on div "Outro" at bounding box center [1174, 569] width 749 height 30
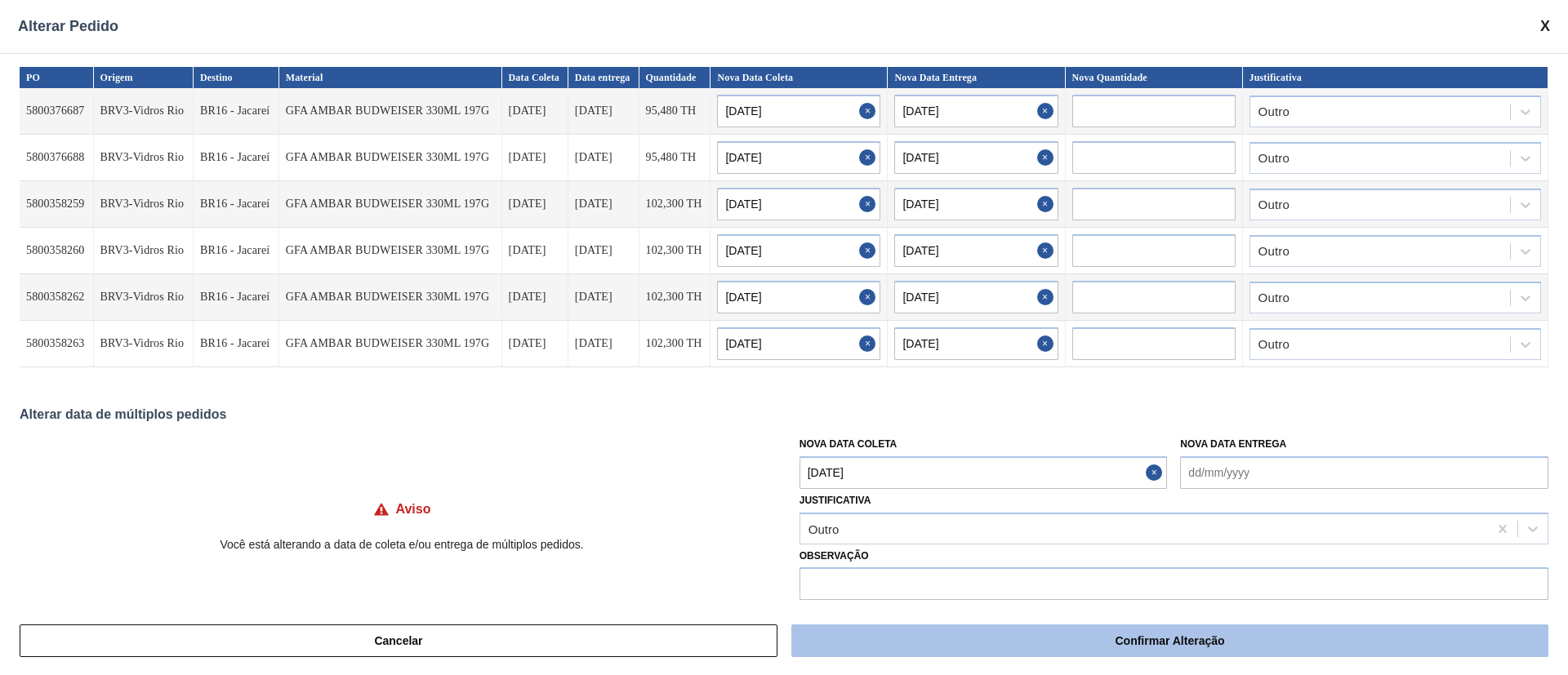
click at [940, 645] on button "Confirmar Alteração" at bounding box center [1169, 641] width 757 height 32
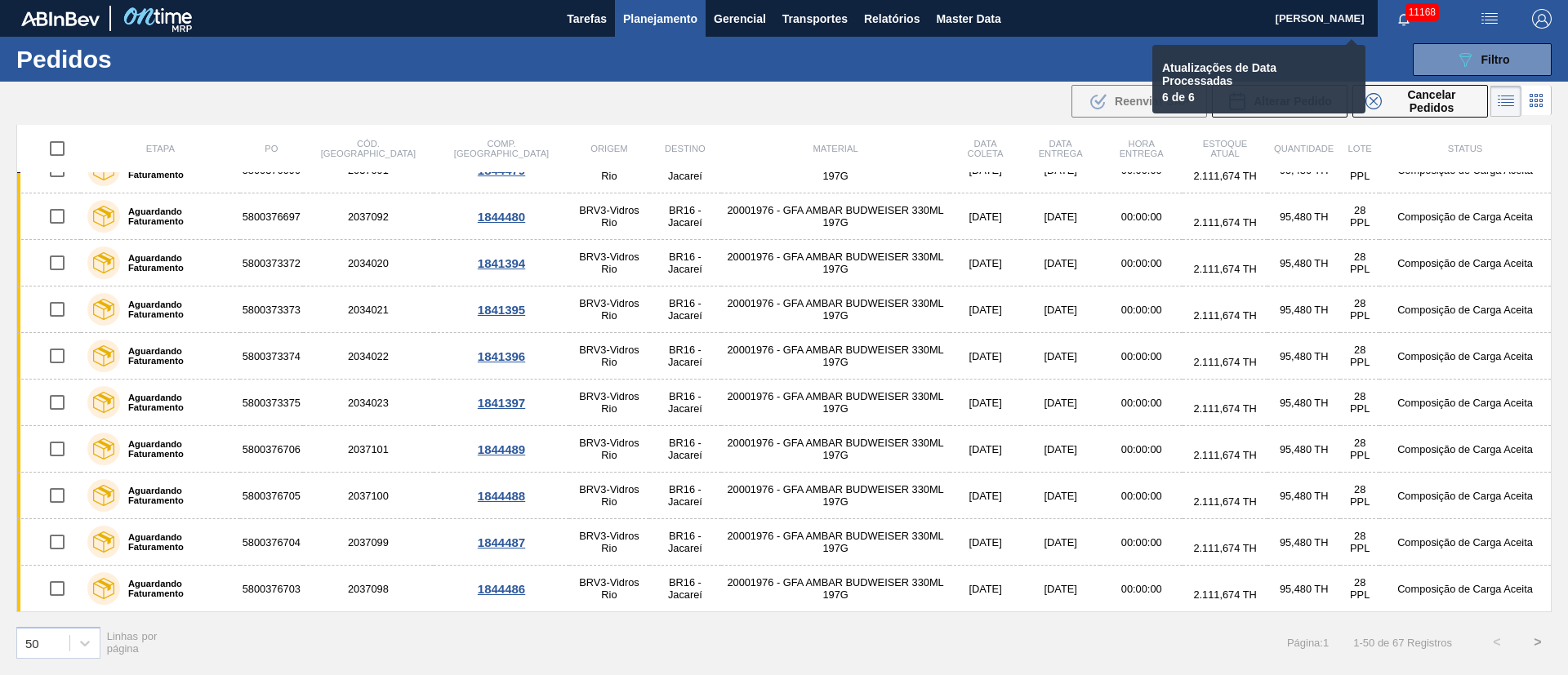
checkbox input "false"
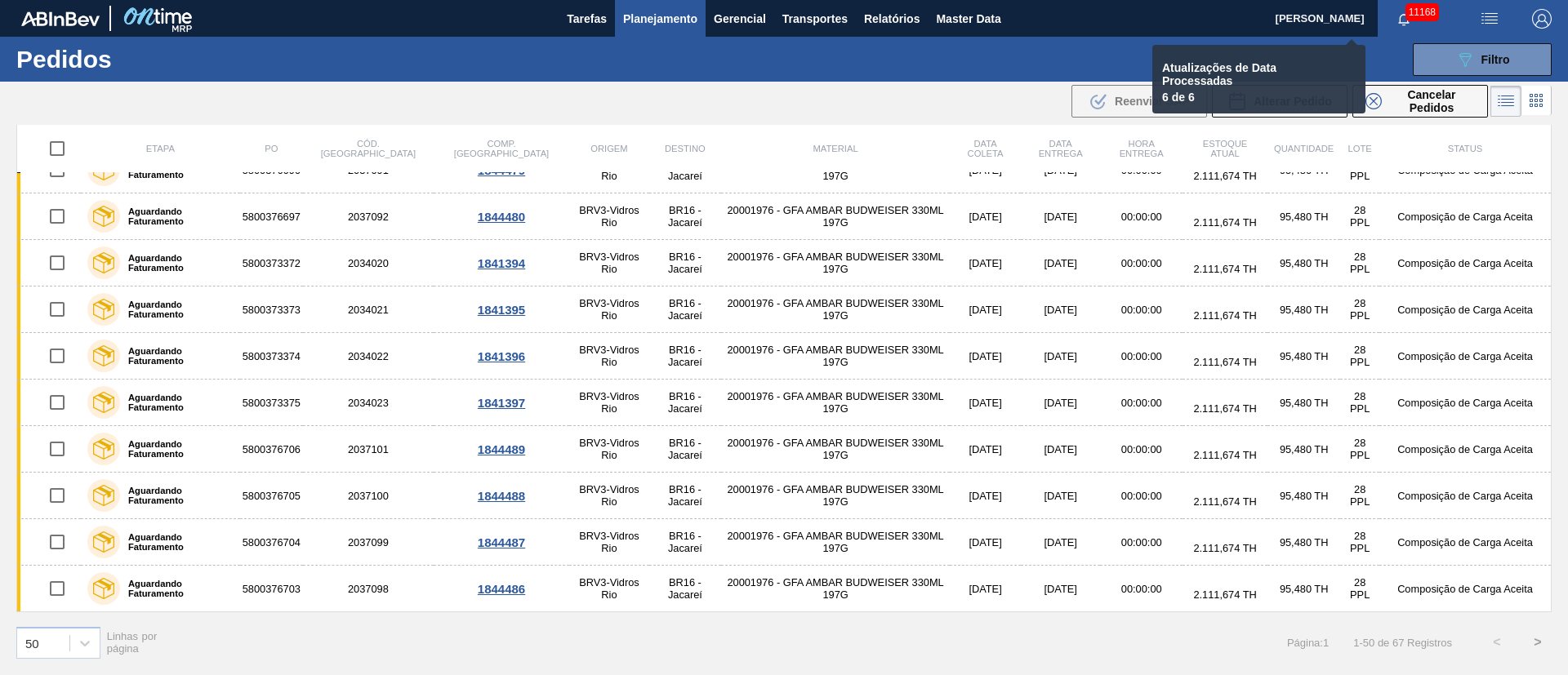
checkbox input "false"
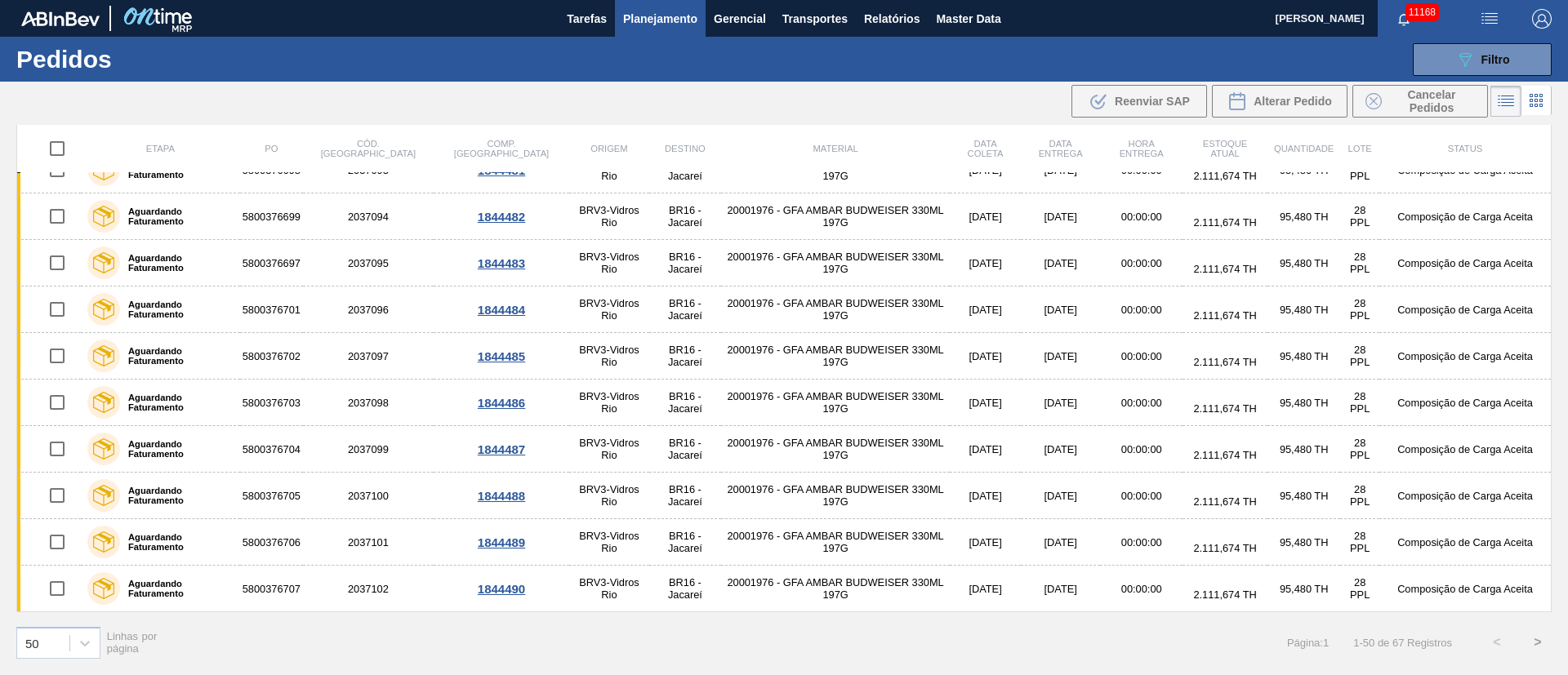
scroll to position [1237, 0]
click at [1477, 56] on div "089F7B8B-B2A5-4AFE-B5C0-19BA573D28AC Filtro" at bounding box center [1482, 60] width 55 height 20
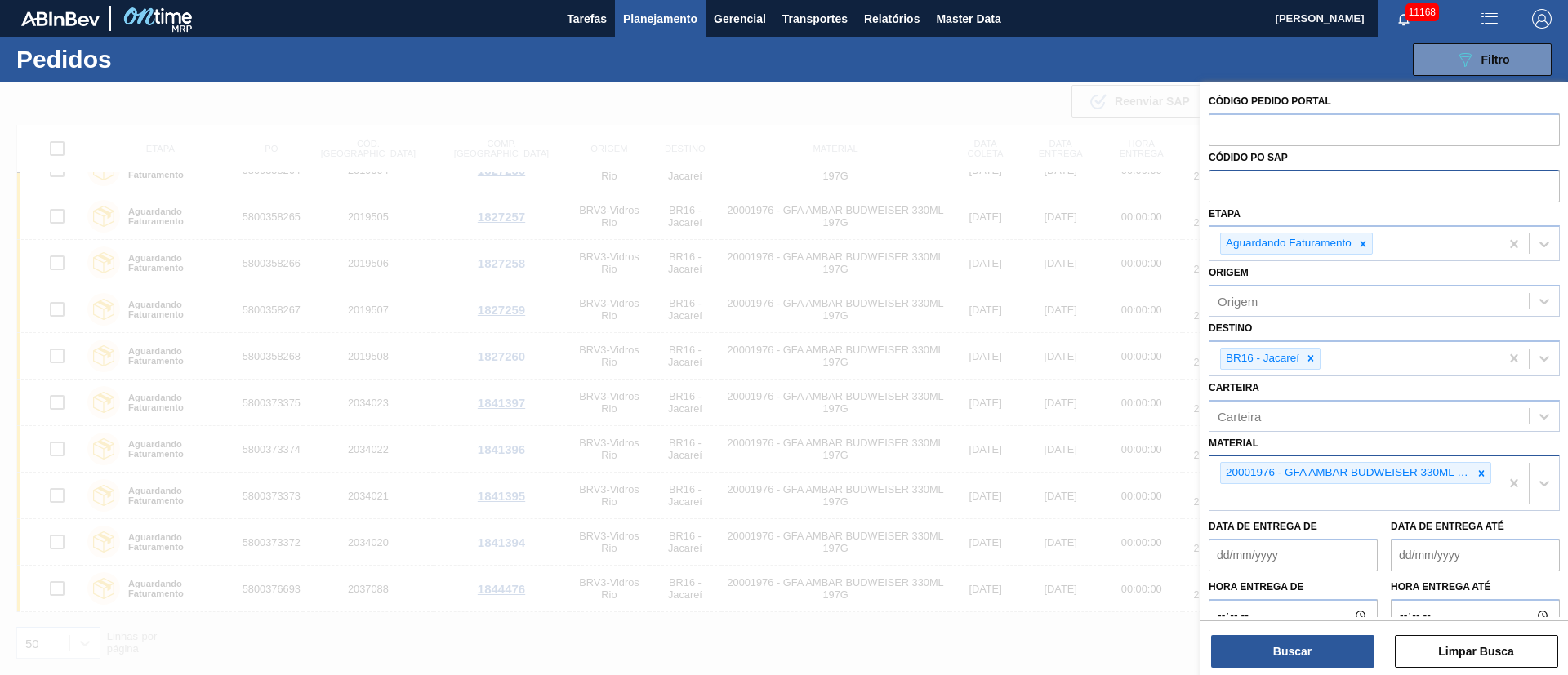
click at [1269, 186] on input "text" at bounding box center [1384, 185] width 351 height 31
type input "5800347"
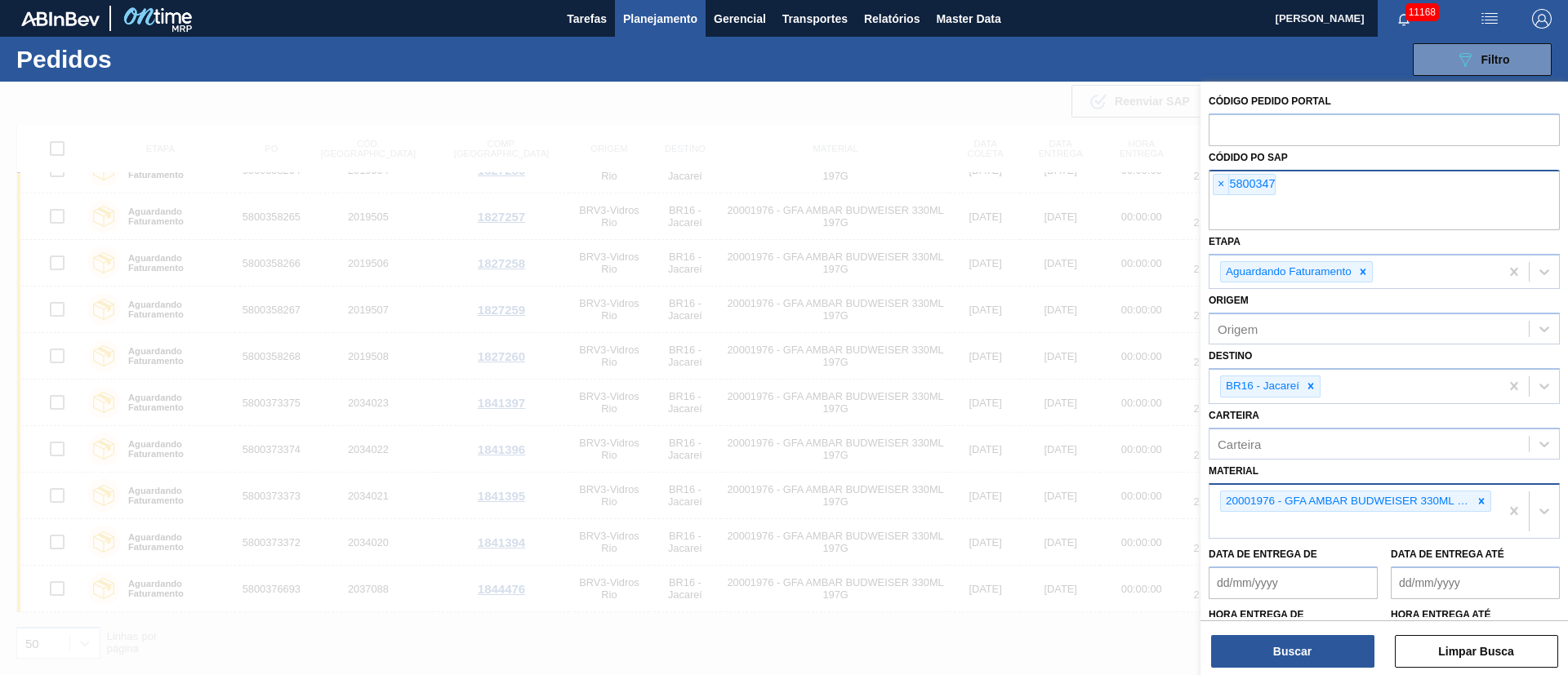
click at [1281, 186] on div "× 5800347" at bounding box center [1384, 199] width 351 height 60
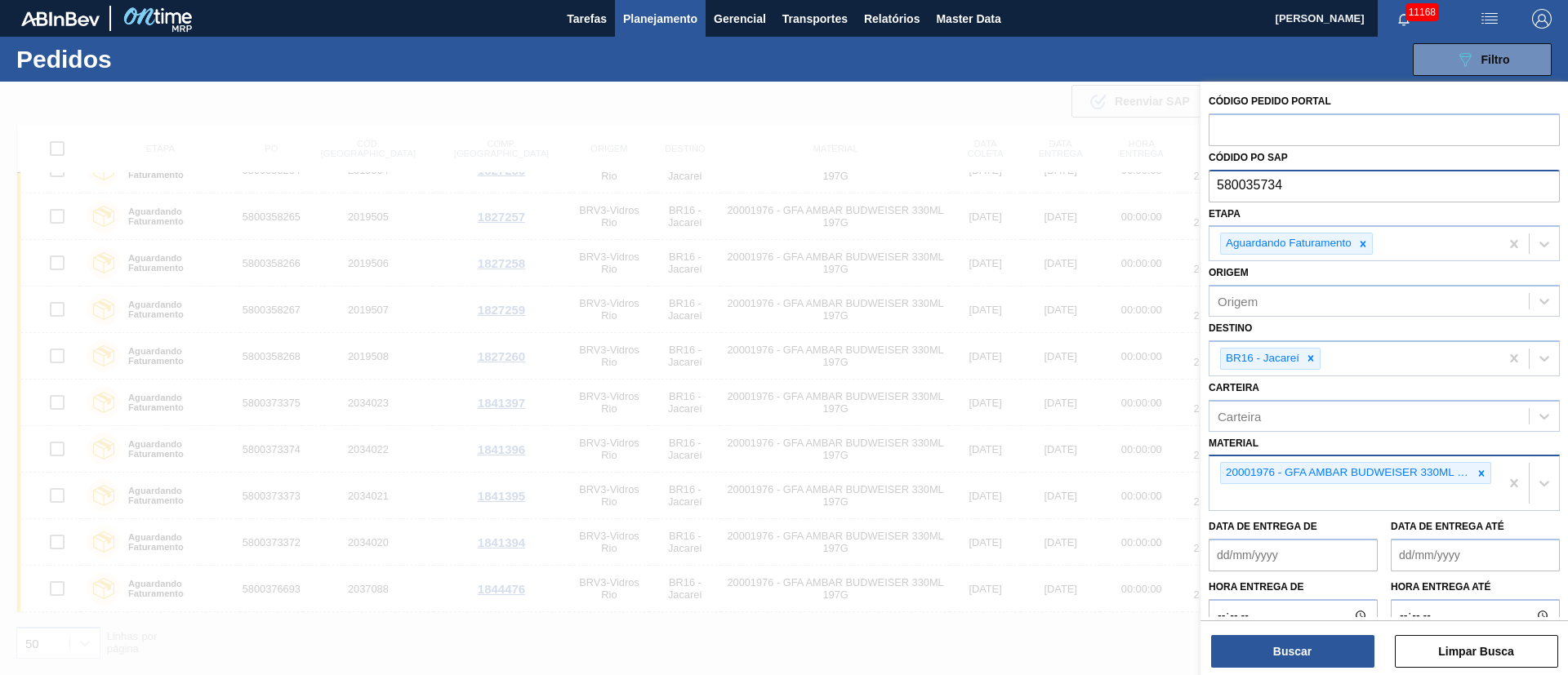
type input "5800357345"
drag, startPoint x: 1292, startPoint y: 185, endPoint x: 1202, endPoint y: 189, distance: 90.1
click at [1202, 189] on div "Código Pedido Portal Códido PO SAP 5800357345 Etapa Aguardando Faturamento Orig…" at bounding box center [1384, 370] width 368 height 578
click at [1308, 182] on input "5800357345" at bounding box center [1384, 185] width 351 height 31
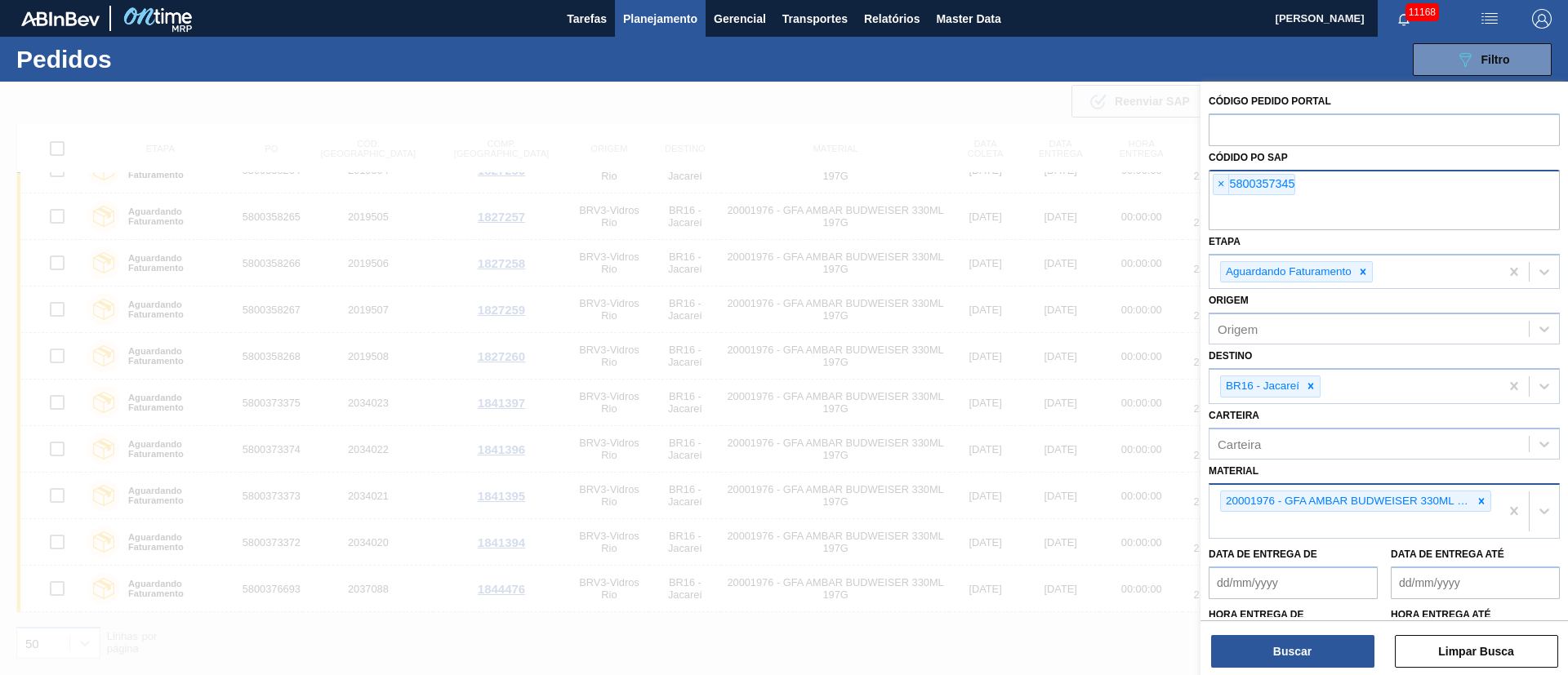
paste input "5800357345"
type input "5800357346"
paste input "5800357345"
type input "5800357347"
paste input "5800357345"
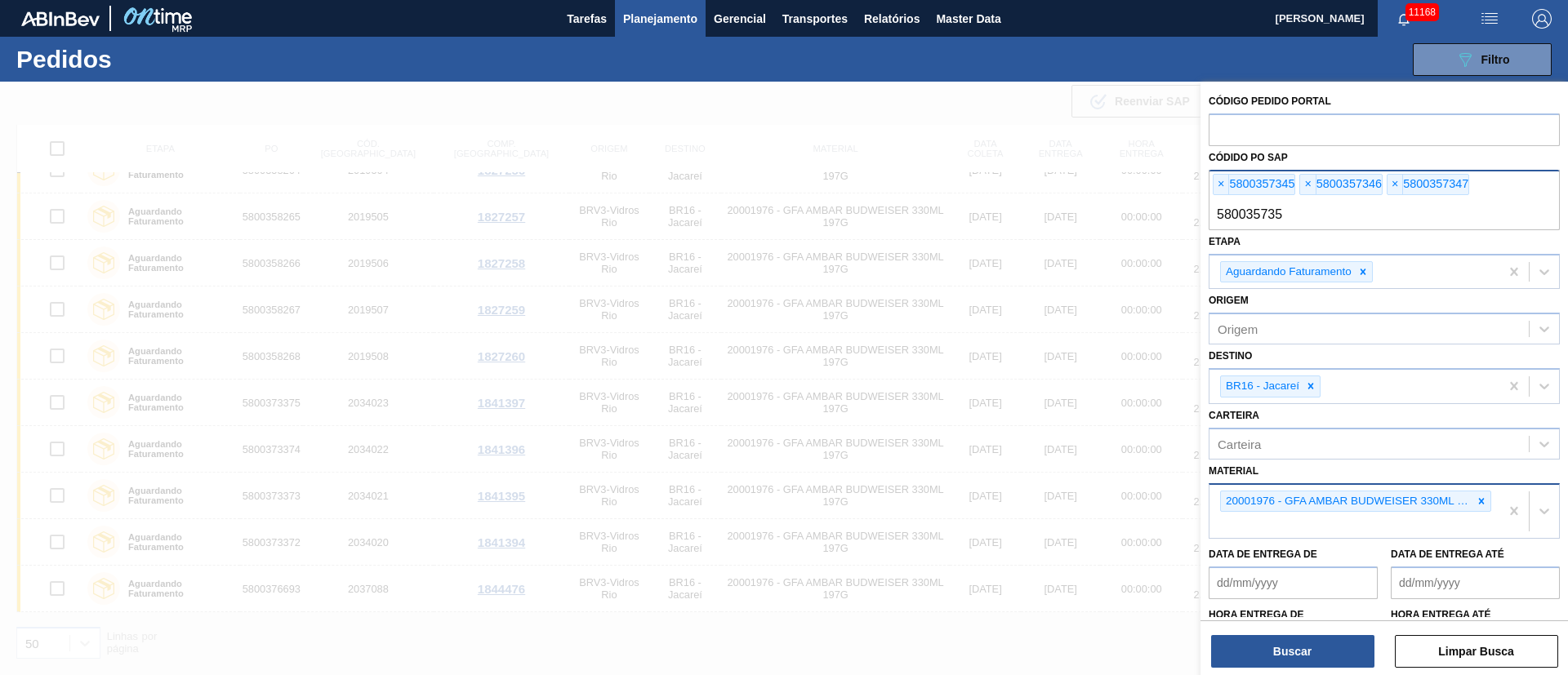
type input "5800357353"
click at [1293, 639] on button "Buscar" at bounding box center [1293, 652] width 163 height 32
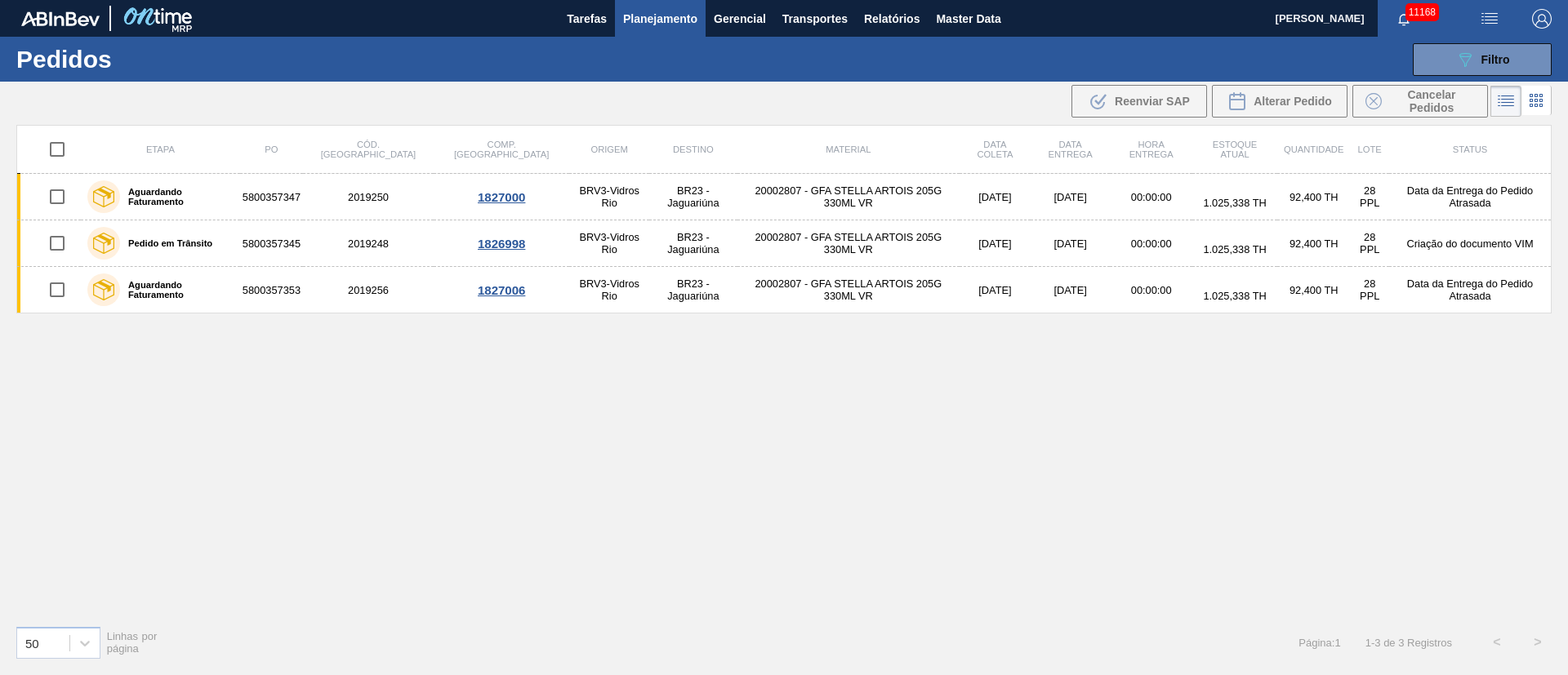
scroll to position [0, 0]
click at [1455, 65] on icon "089F7B8B-B2A5-4AFE-B5C0-19BA573D28AC" at bounding box center [1465, 60] width 20 height 20
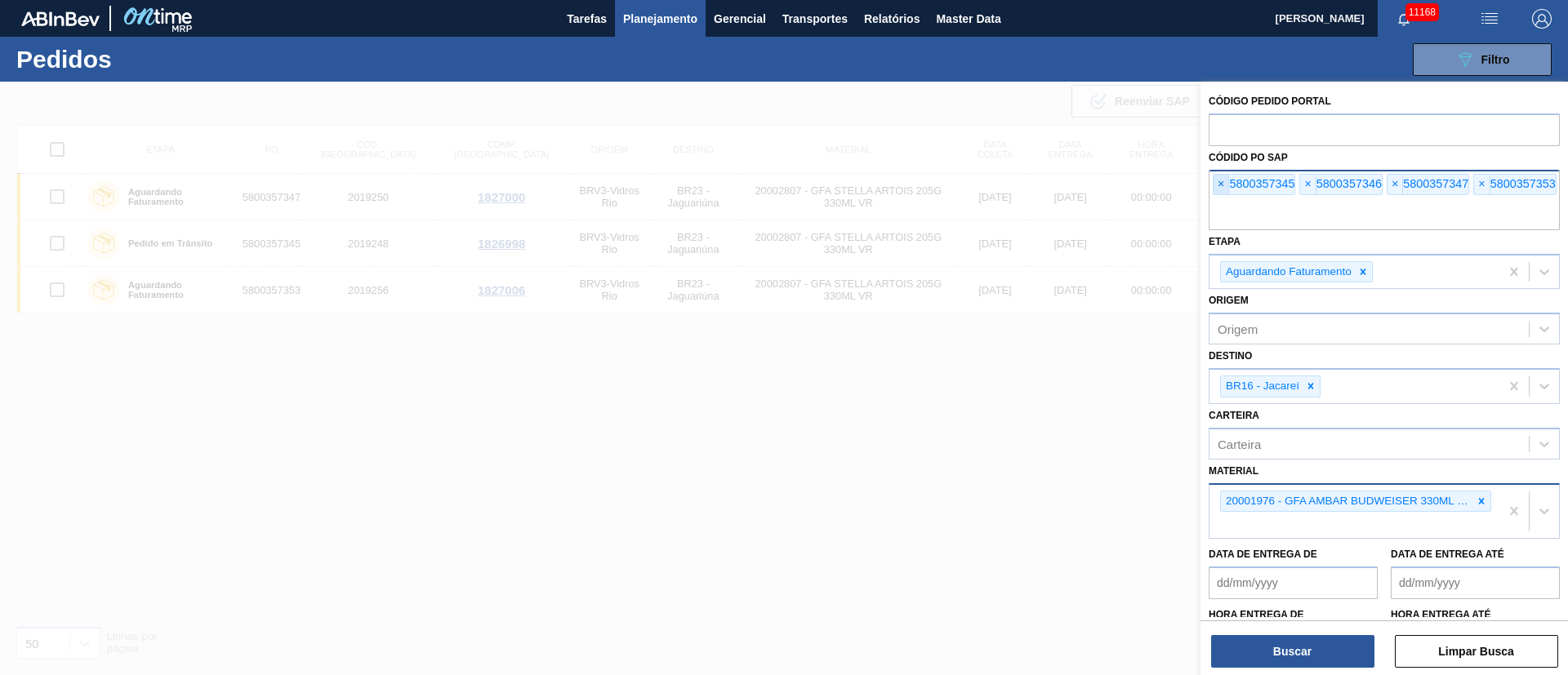
click at [1217, 186] on span "×" at bounding box center [1220, 185] width 15 height 20
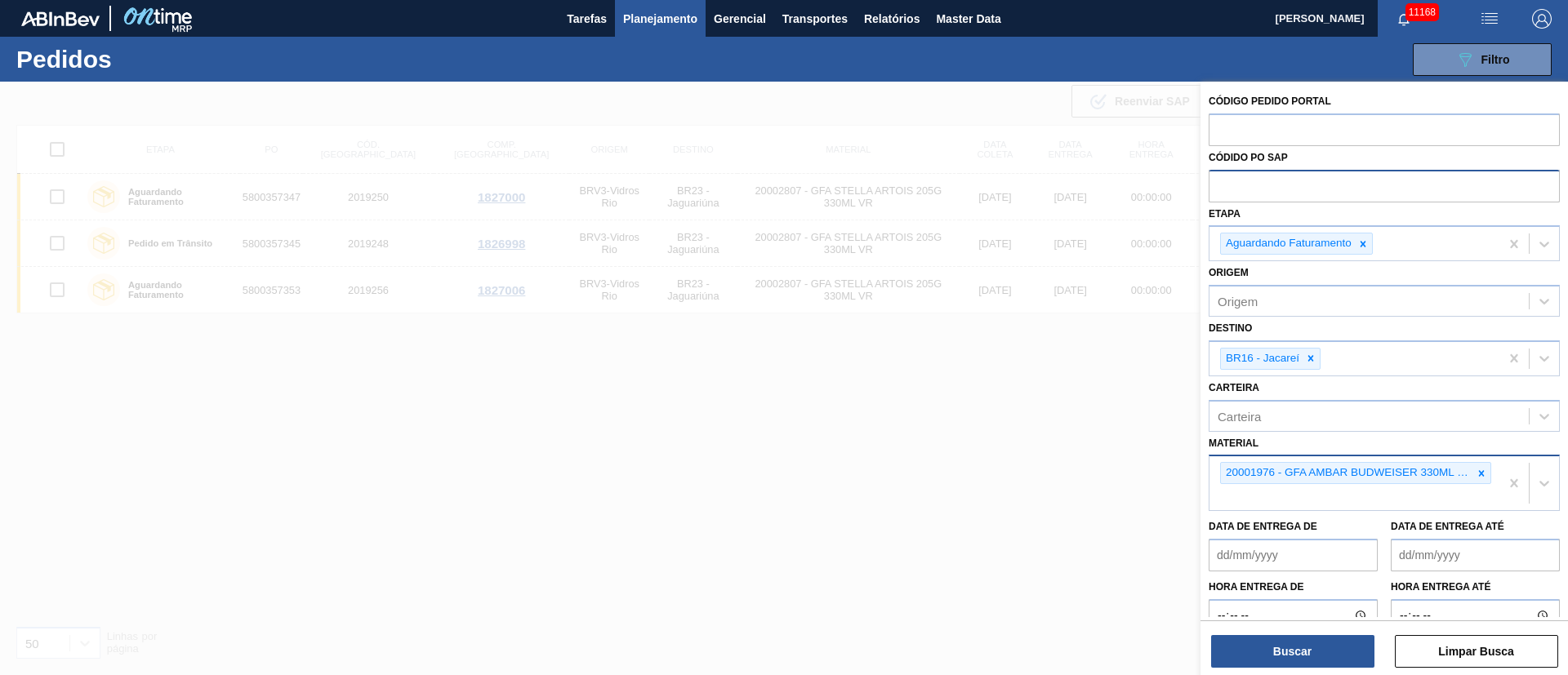
click at [1217, 186] on input "text" at bounding box center [1384, 185] width 351 height 31
paste input "text"
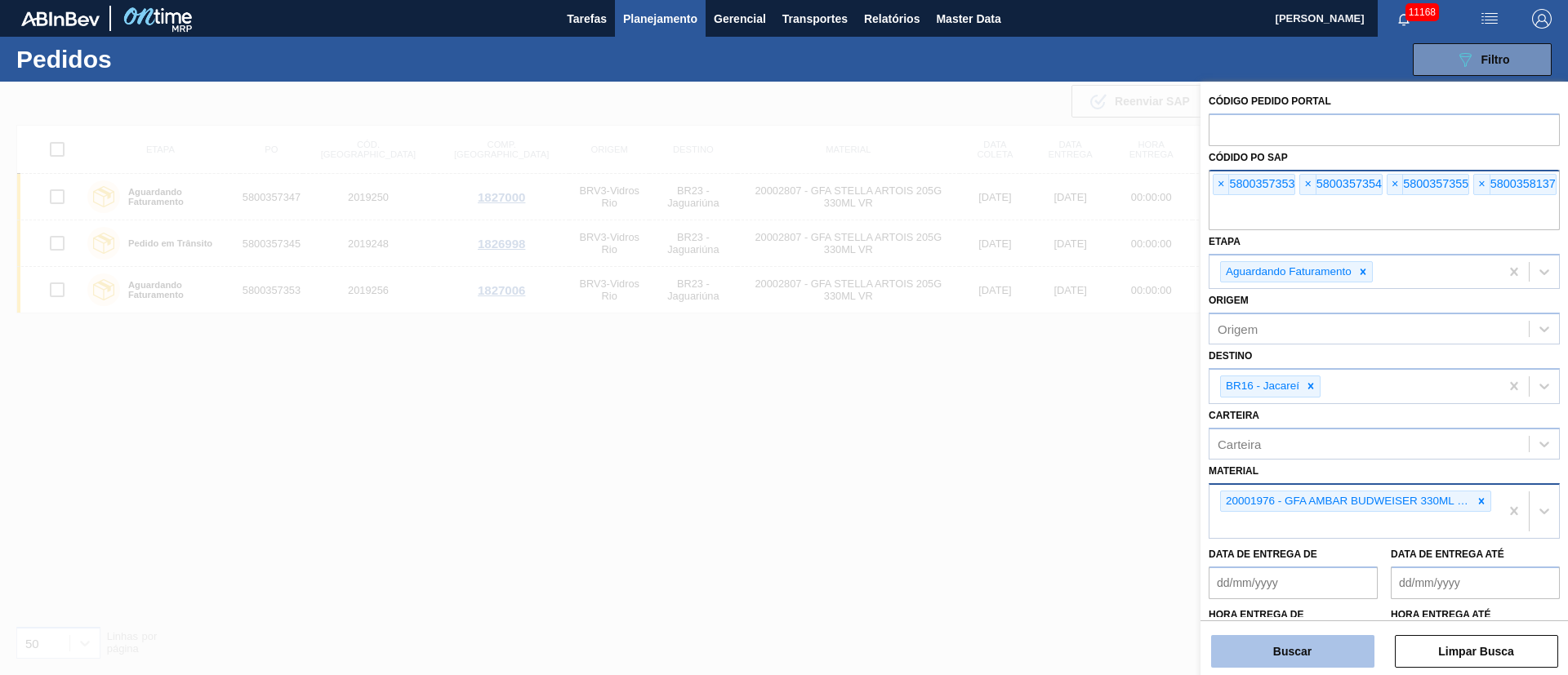
click at [1294, 656] on button "Buscar" at bounding box center [1293, 652] width 163 height 32
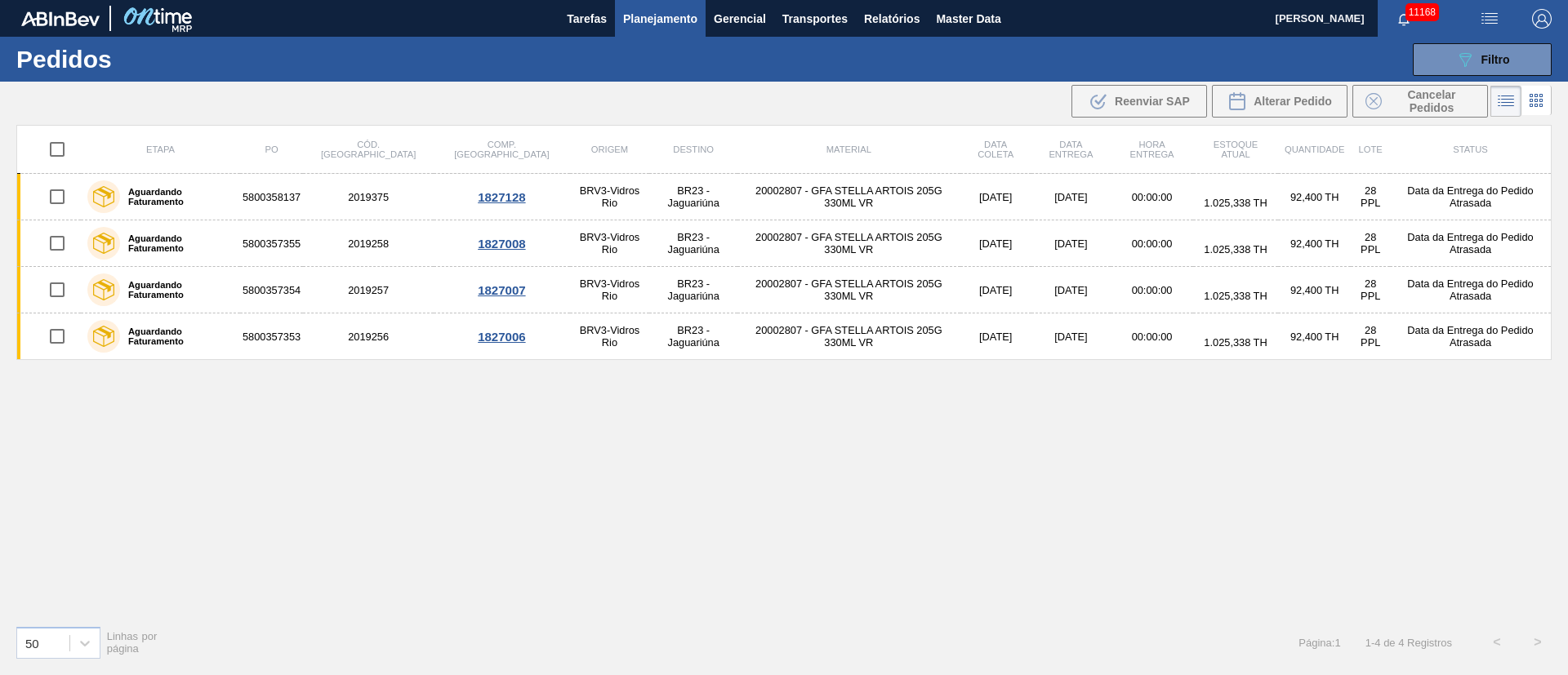
click at [991, 551] on div "Etapa PO Cód. Pedido Comp. Carga Origem Destino Material Data [PERSON_NAME] Dat…" at bounding box center [784, 368] width 1535 height 488
click at [658, 17] on span "Planejamento" at bounding box center [660, 19] width 74 height 20
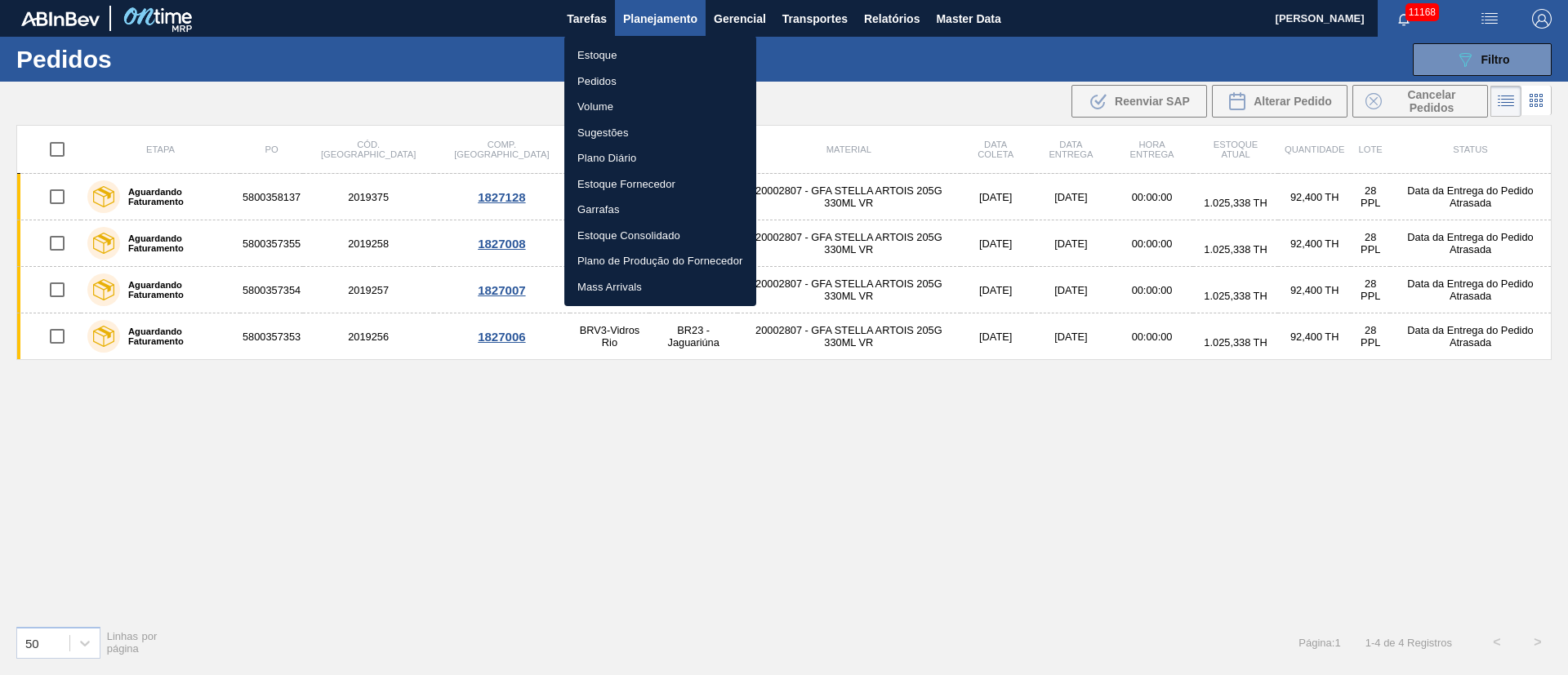
click at [595, 80] on li "Pedidos" at bounding box center [660, 81] width 192 height 26
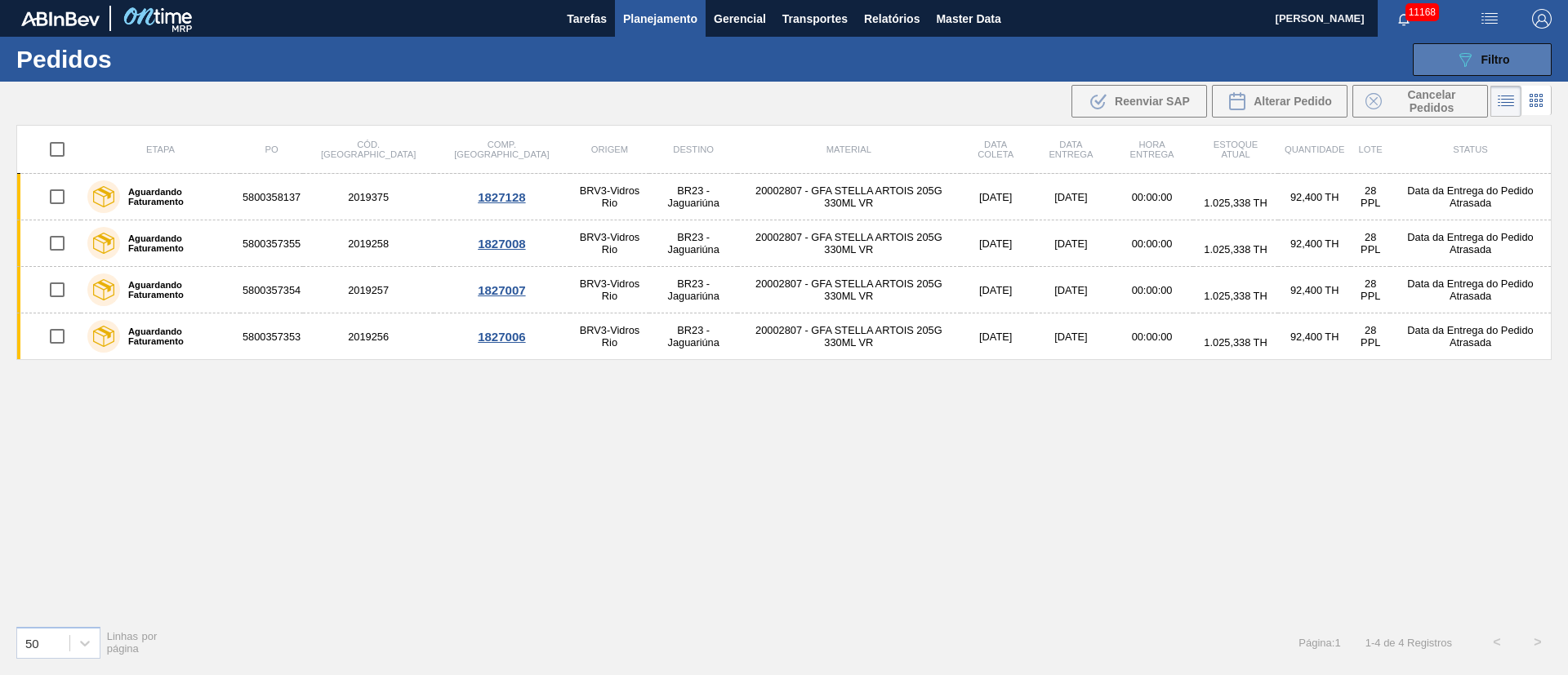
click at [1513, 59] on button "089F7B8B-B2A5-4AFE-B5C0-19BA573D28AC Filtro" at bounding box center [1482, 59] width 139 height 32
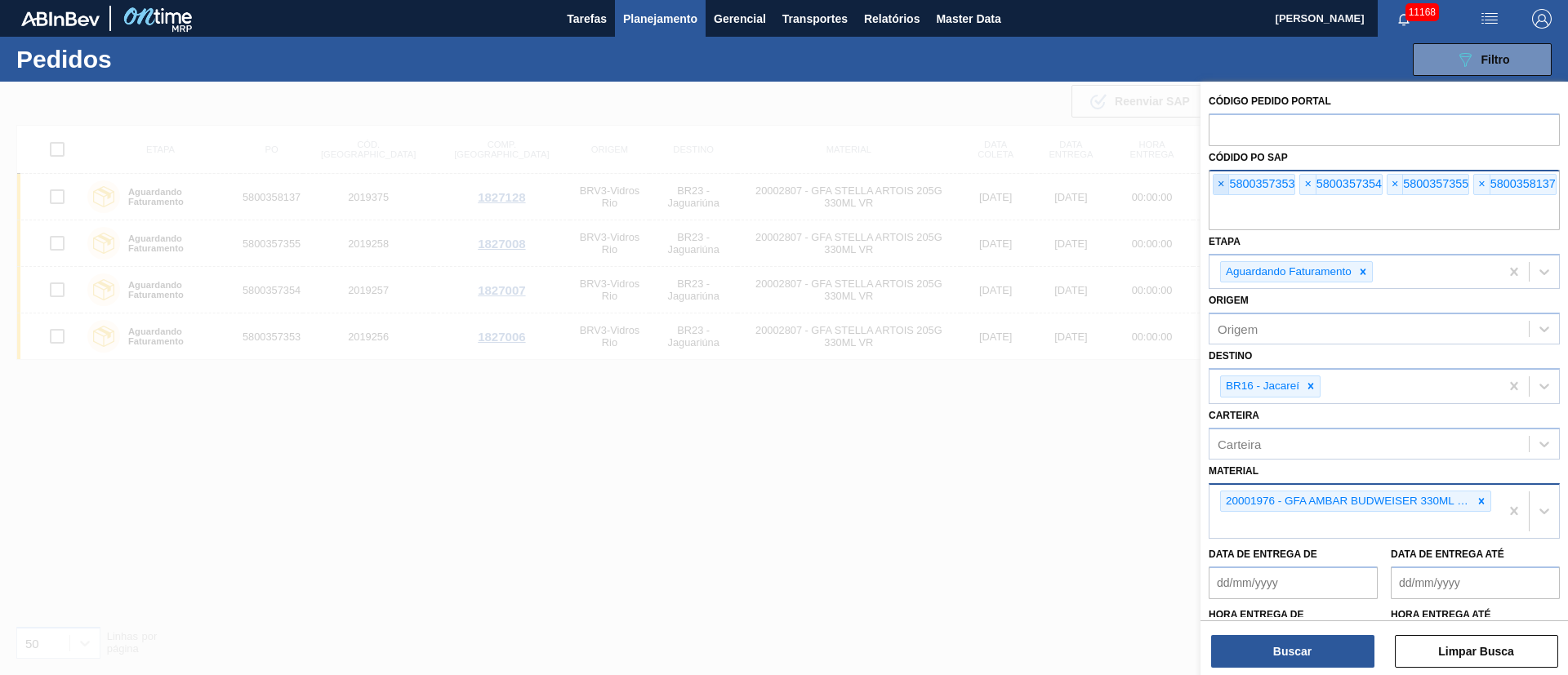
click at [1226, 186] on span "×" at bounding box center [1220, 185] width 15 height 20
click at [1226, 199] on input "text" at bounding box center [1384, 214] width 351 height 31
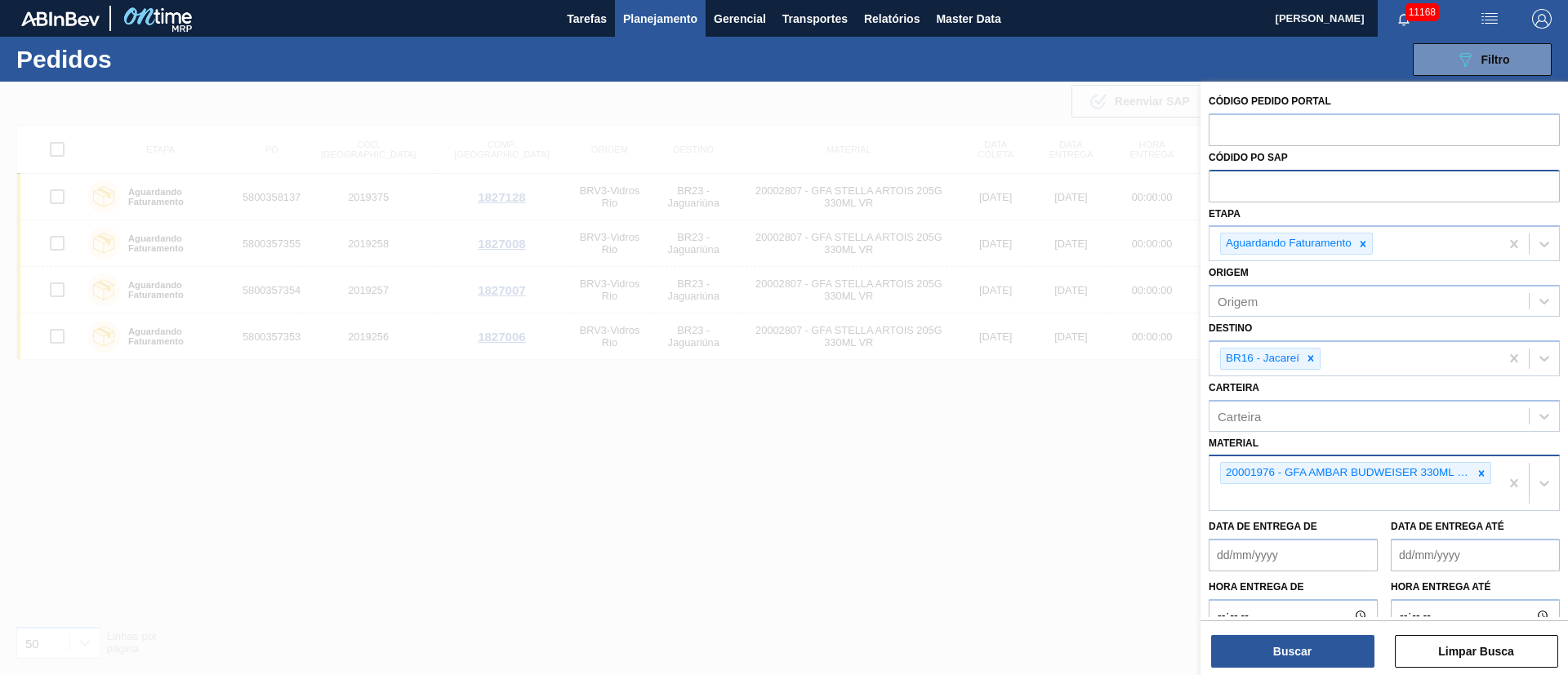
click at [1226, 186] on input "text" at bounding box center [1384, 185] width 351 height 31
click at [1309, 352] on icon at bounding box center [1310, 358] width 12 height 12
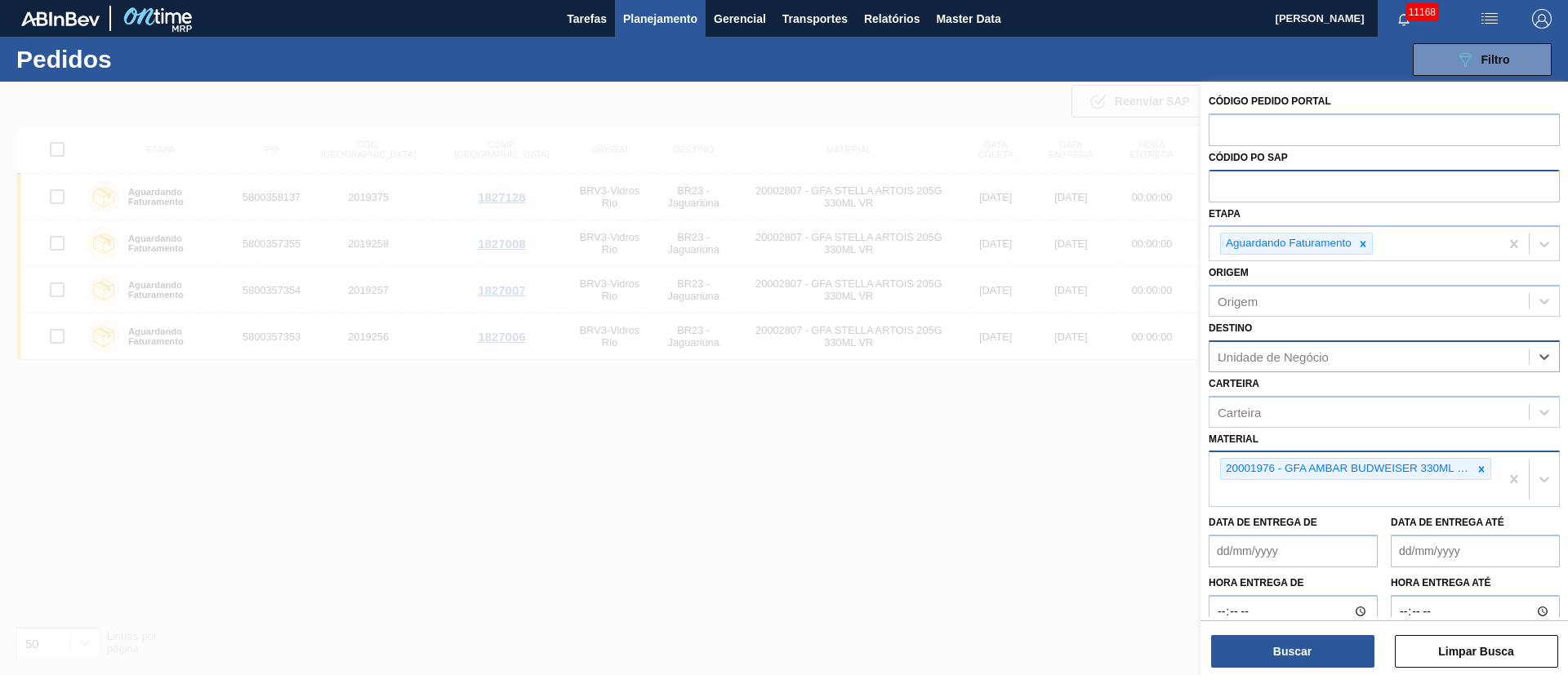
type input "13"
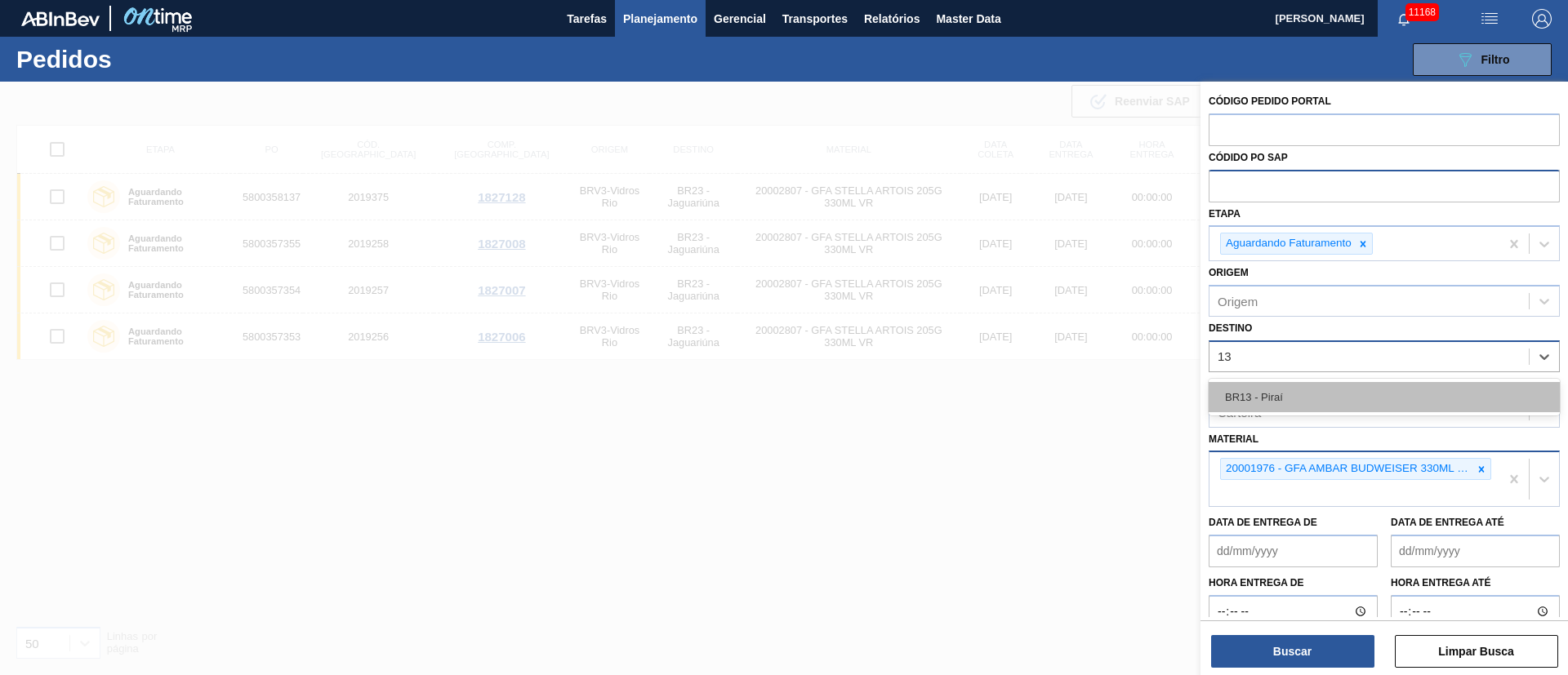
click at [1275, 387] on div "BR13 - Piraí" at bounding box center [1384, 397] width 351 height 30
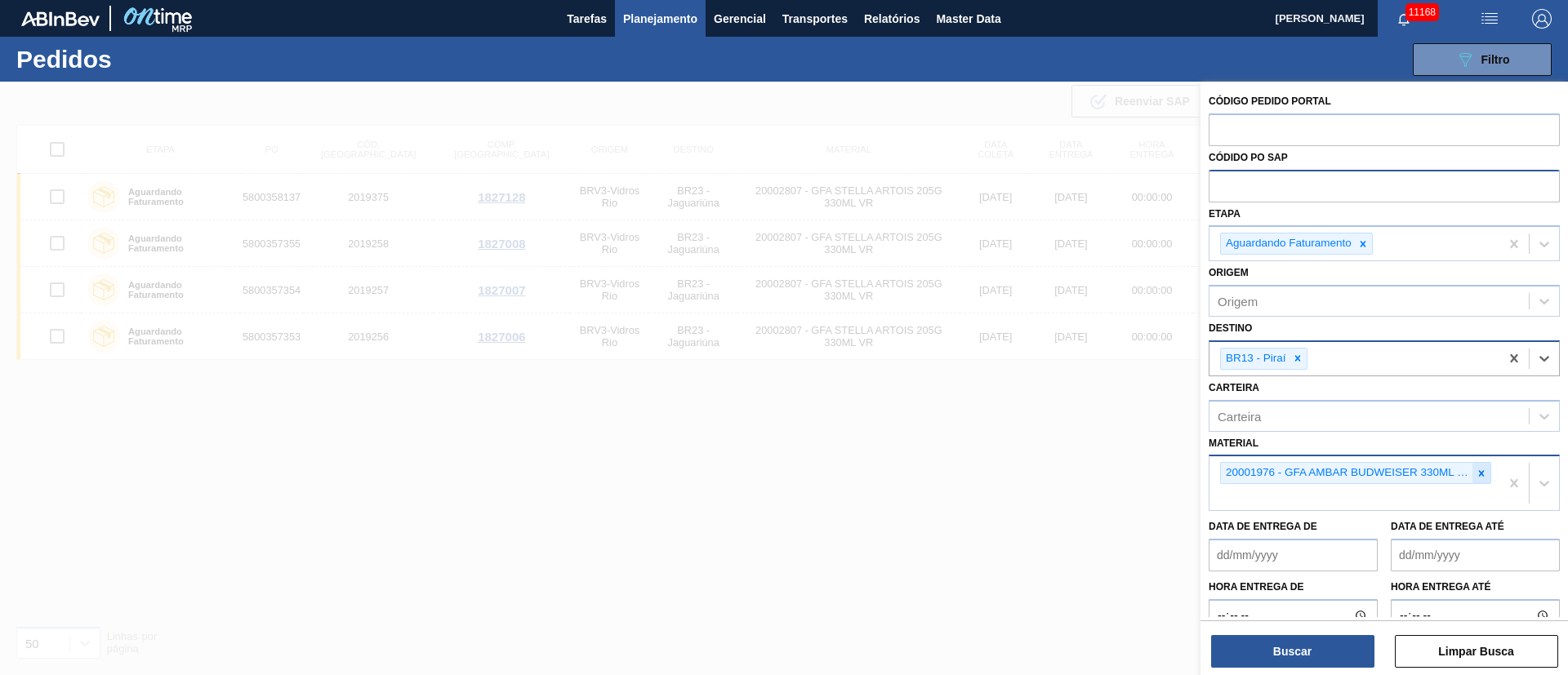
click at [1477, 472] on icon at bounding box center [1481, 473] width 12 height 12
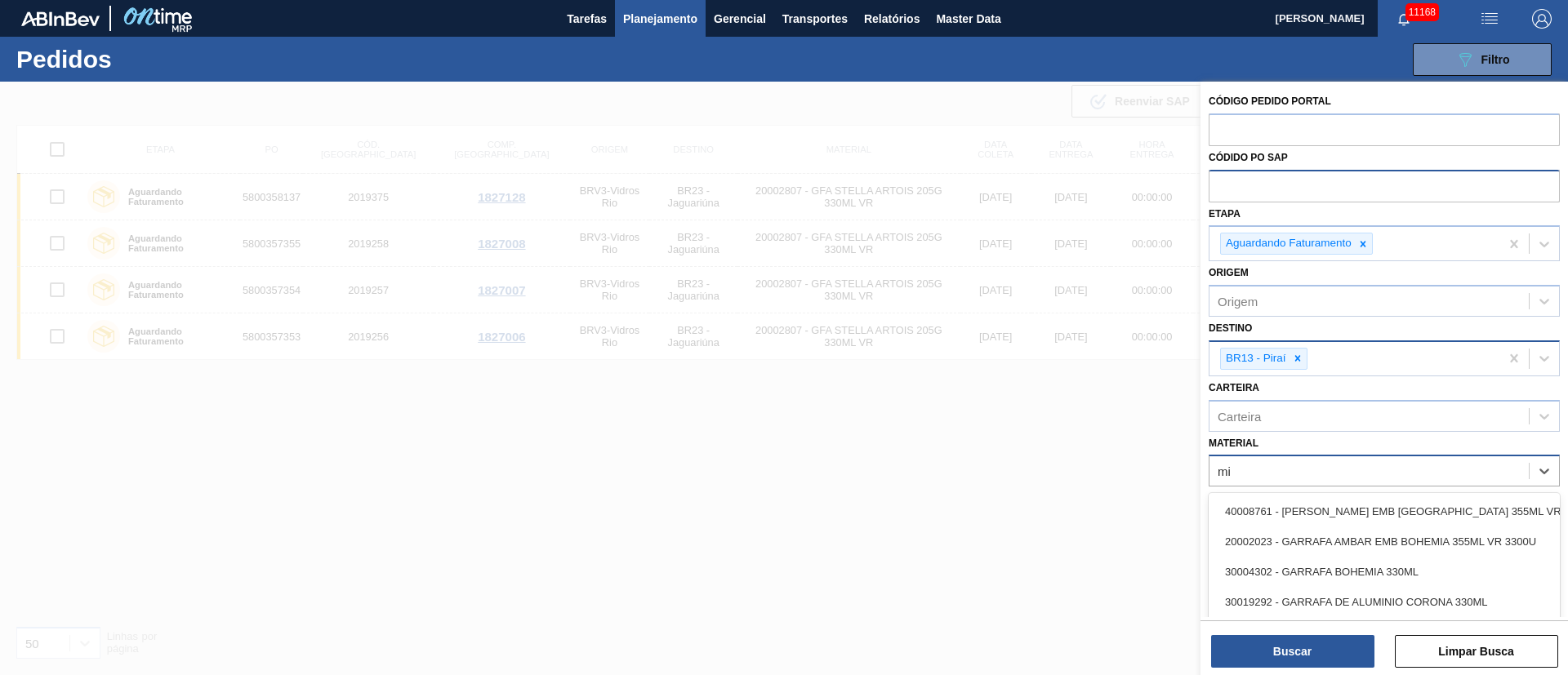
type input "m"
type input "a"
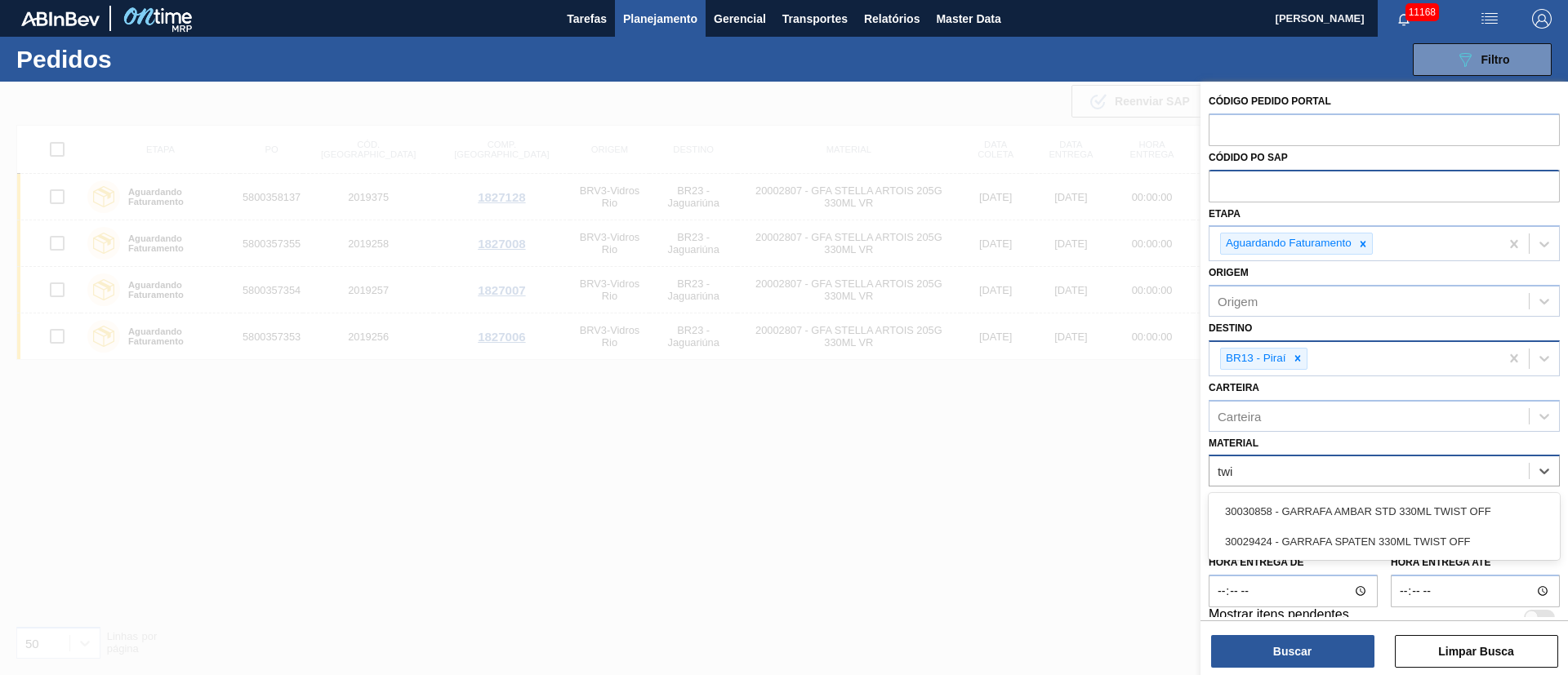
type input "twis"
drag, startPoint x: 1377, startPoint y: 527, endPoint x: 1385, endPoint y: 506, distance: 22.5
click at [1377, 525] on div "30030858 - [PERSON_NAME] STD 330ML TWIST OFF 30029424 - GARRAFA SPATEN 330ML TW…" at bounding box center [1384, 526] width 351 height 67
click at [1385, 506] on div "30030858 - GARRAFA AMBAR STD 330ML TWIST OFF" at bounding box center [1384, 512] width 351 height 30
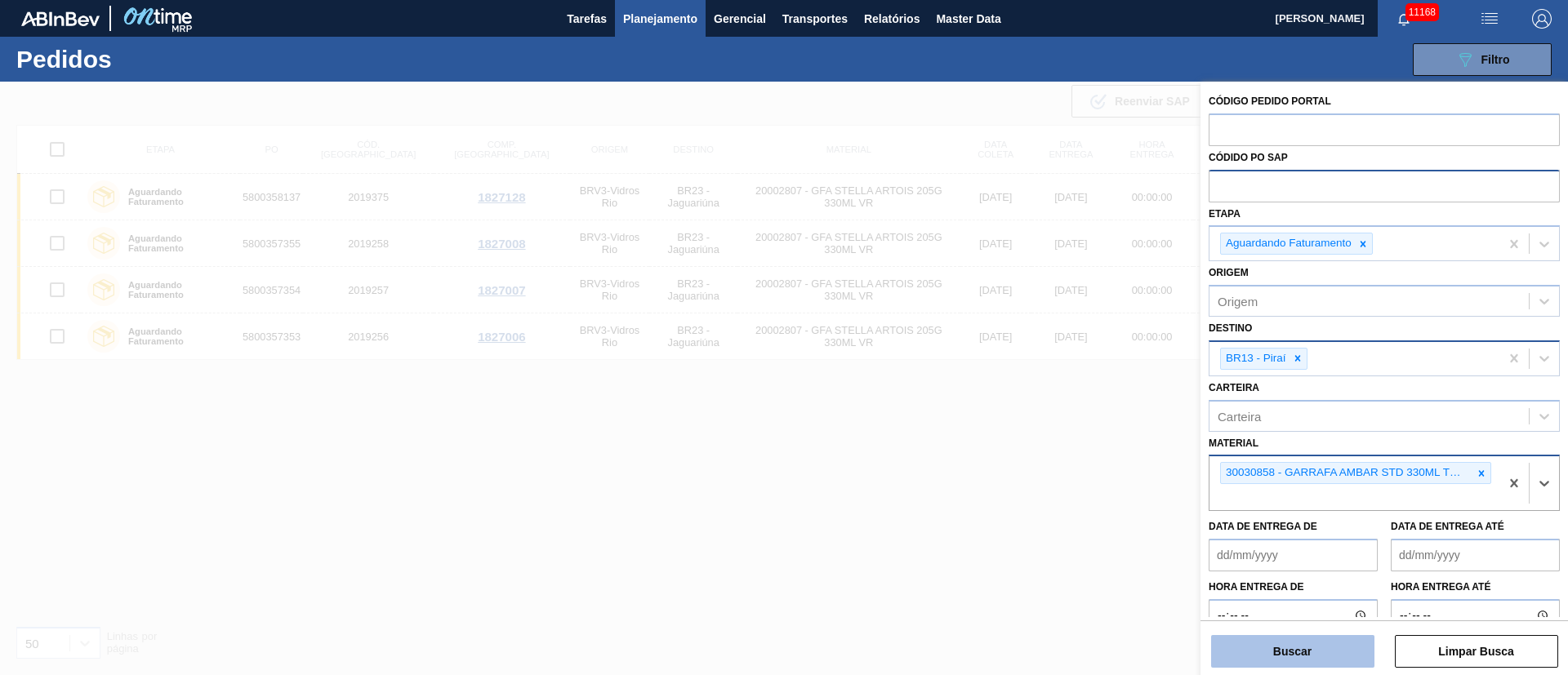
click at [1349, 636] on button "Buscar" at bounding box center [1293, 652] width 163 height 32
